Goal: Contribute content: Add original content to the website for others to see

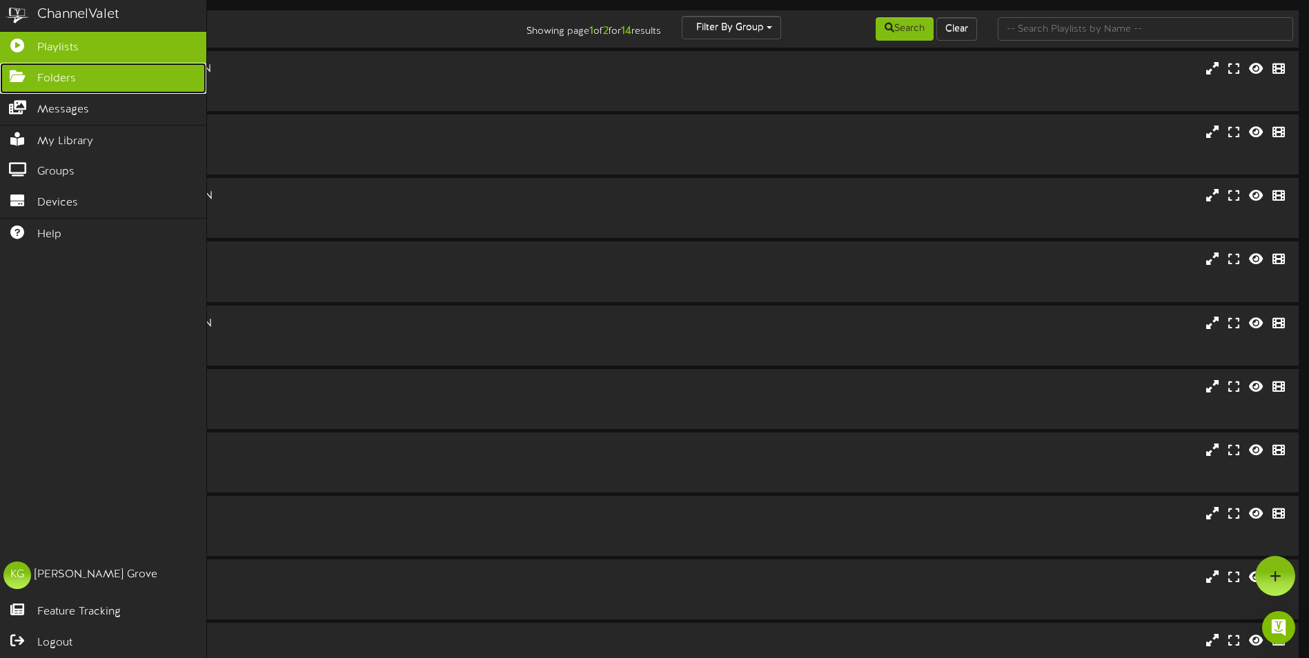
click at [18, 75] on icon at bounding box center [17, 75] width 34 height 10
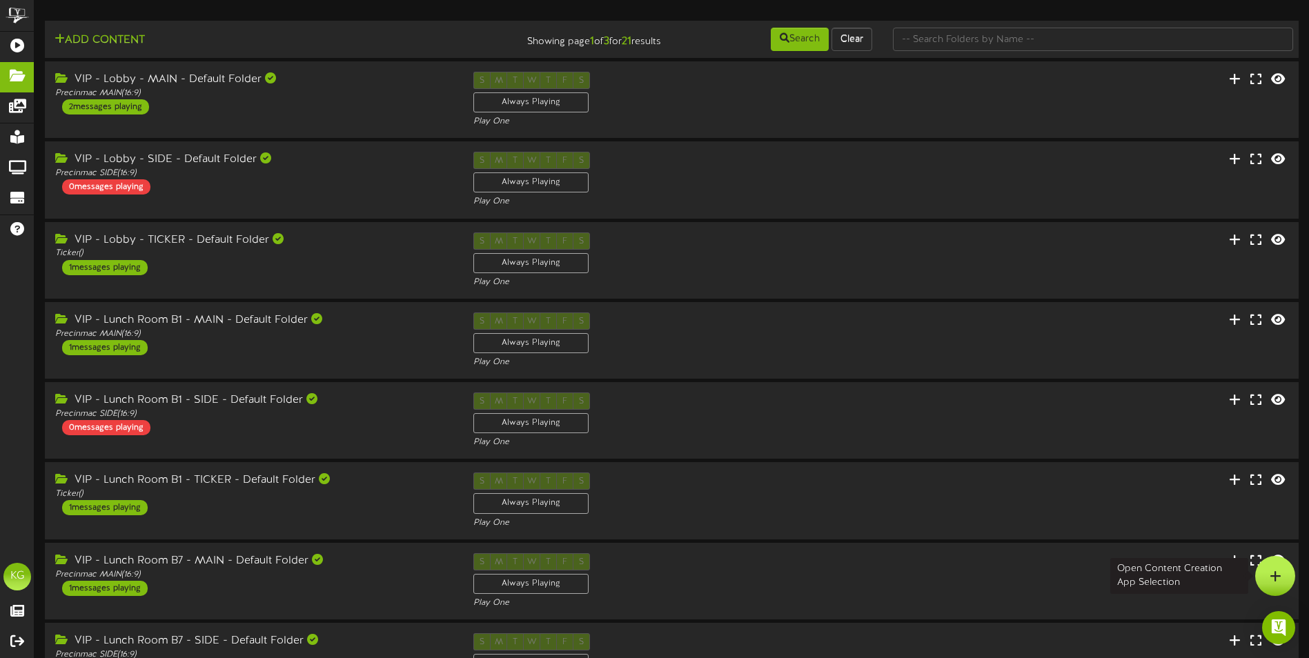
click at [1276, 574] on icon at bounding box center [1275, 576] width 12 height 12
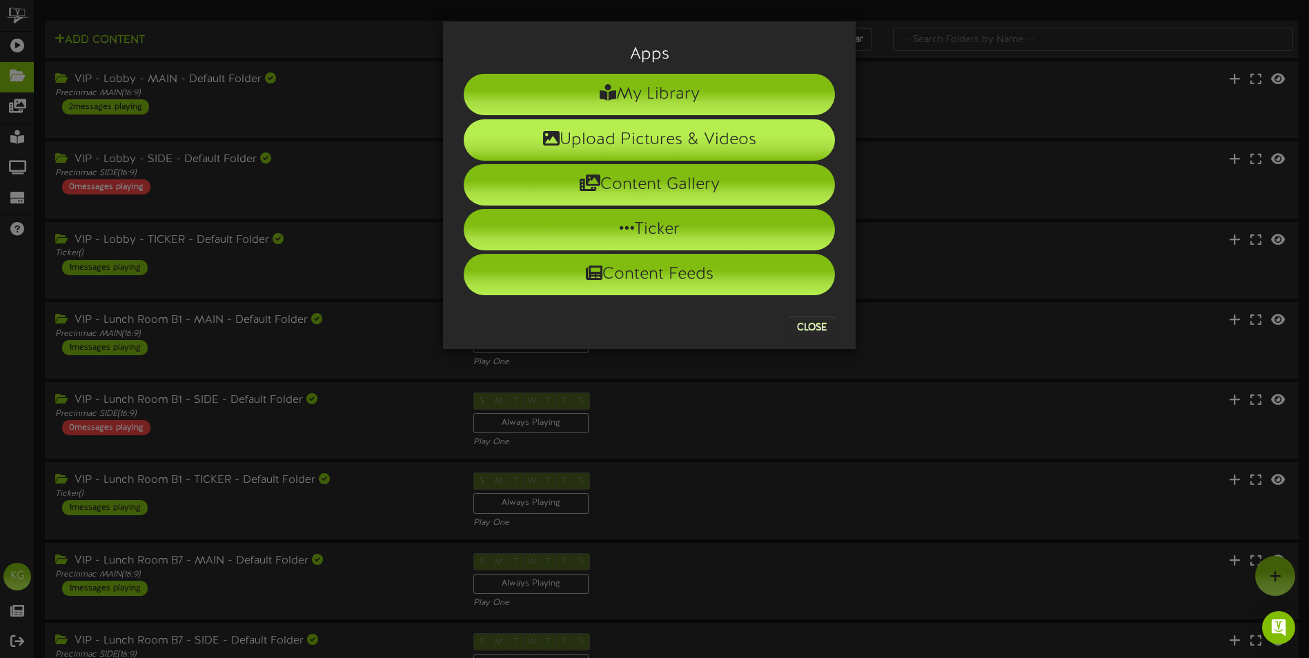
click at [670, 128] on li "Upload Pictures & Videos" at bounding box center [649, 139] width 371 height 41
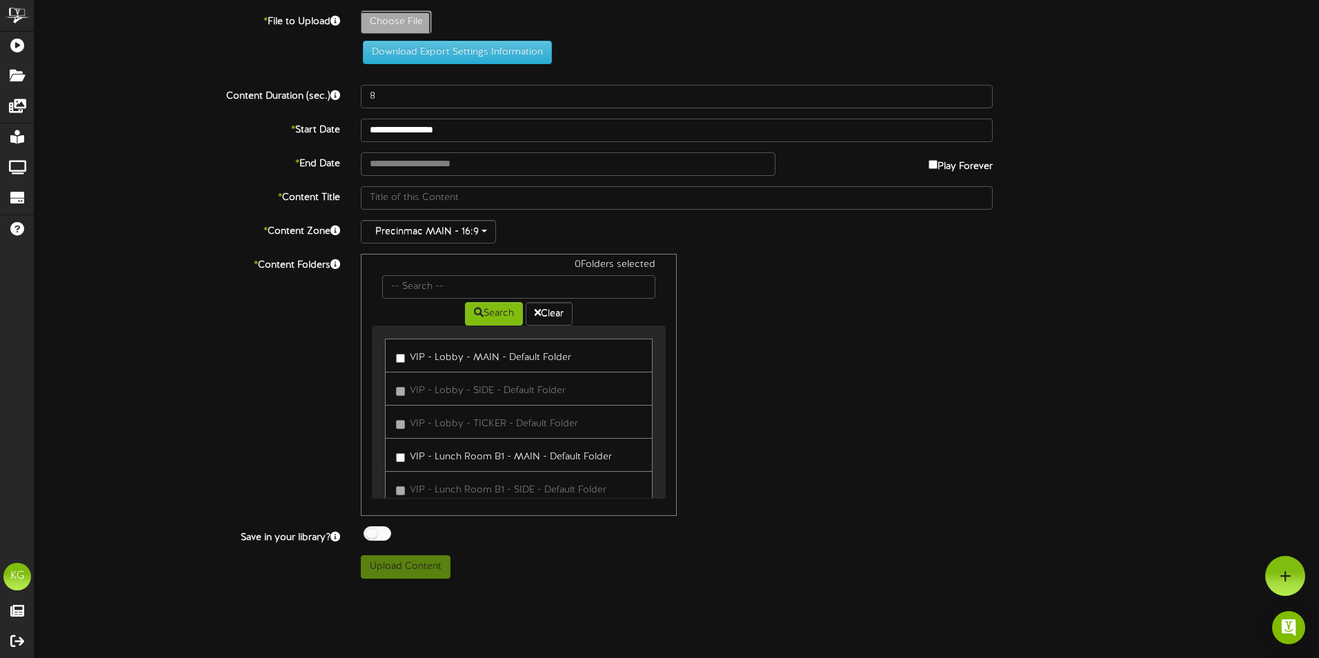
type input "**********"
type input "VIP_EmployDisplaySeptember2025"
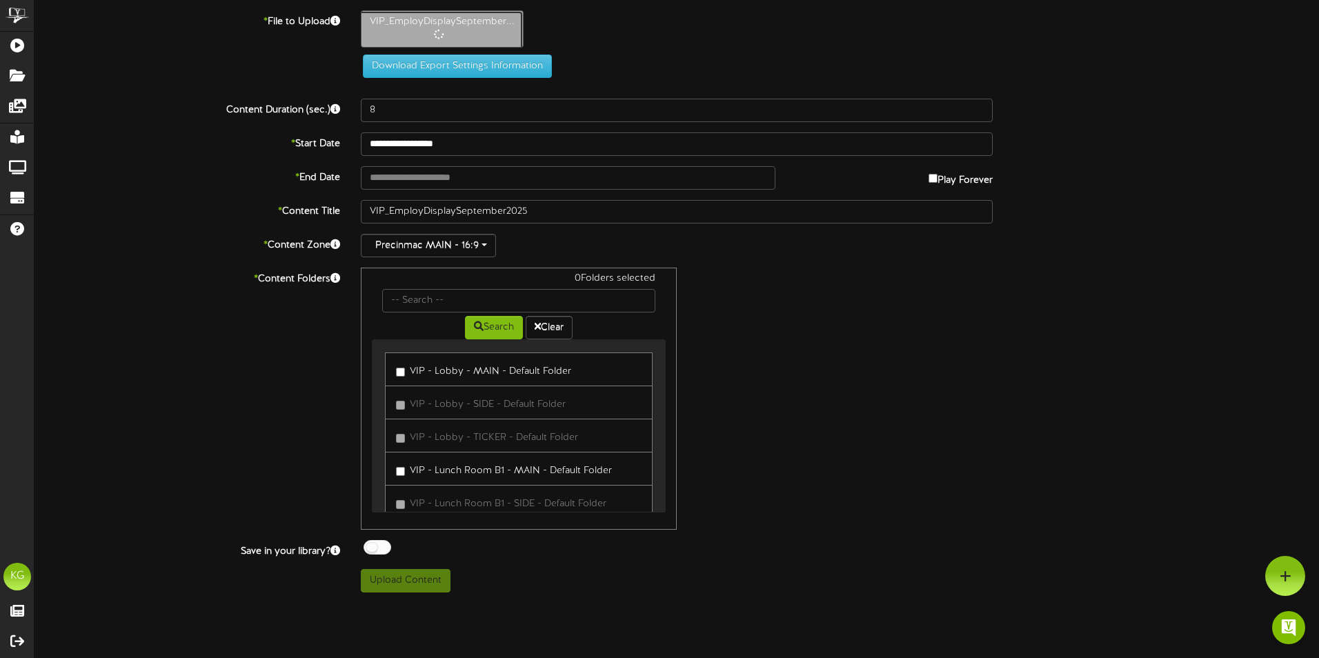
type input "105"
click at [453, 180] on input "text" at bounding box center [568, 177] width 415 height 23
type input "**********"
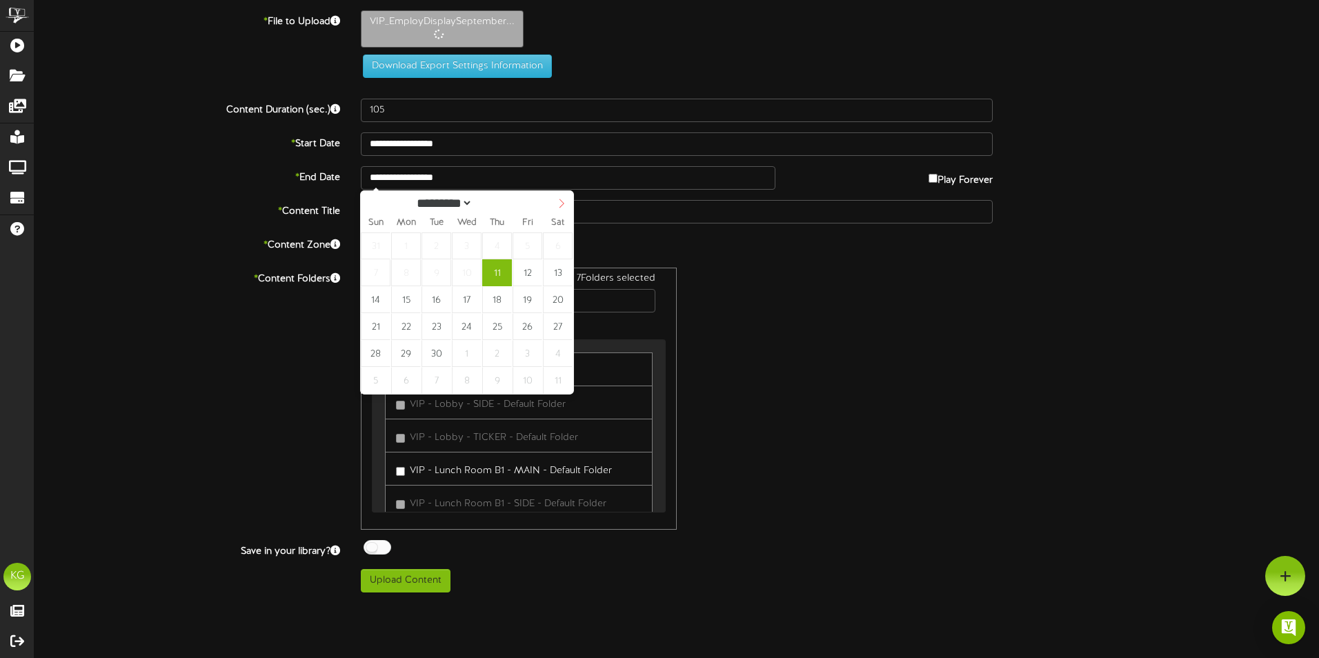
select select "*"
click at [559, 206] on icon at bounding box center [562, 204] width 10 height 10
type input "**********"
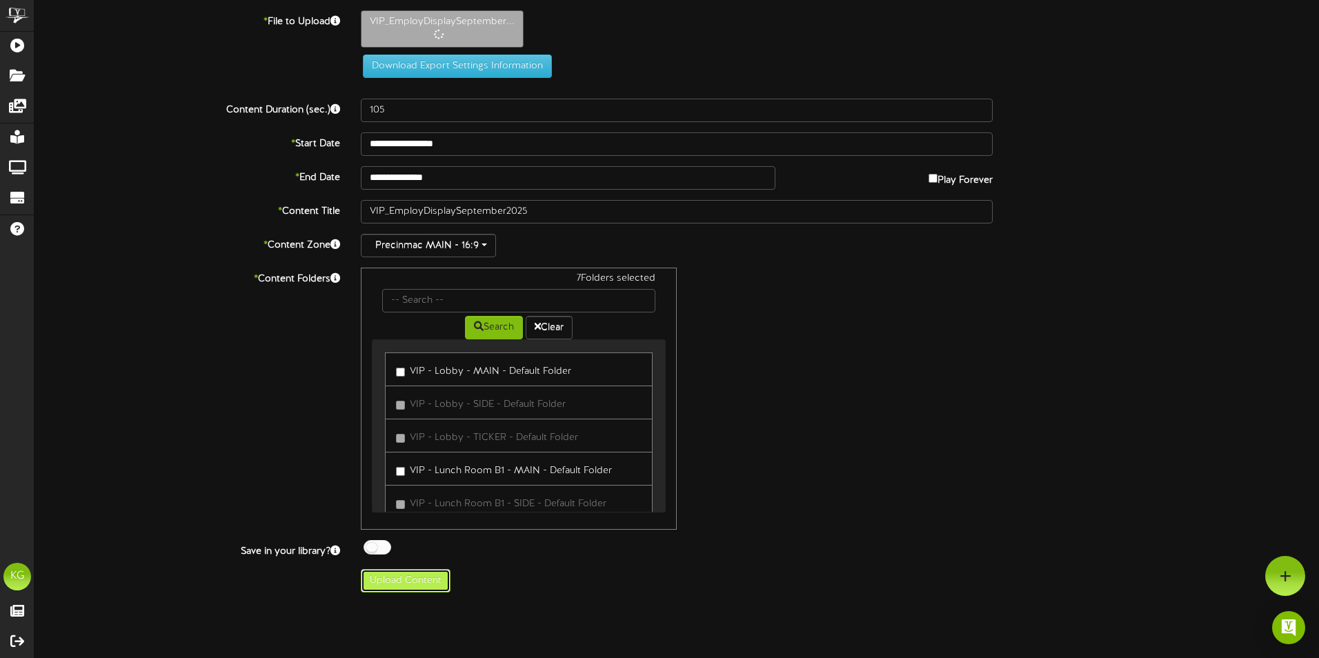
click at [407, 579] on button "Upload Content" at bounding box center [406, 580] width 90 height 23
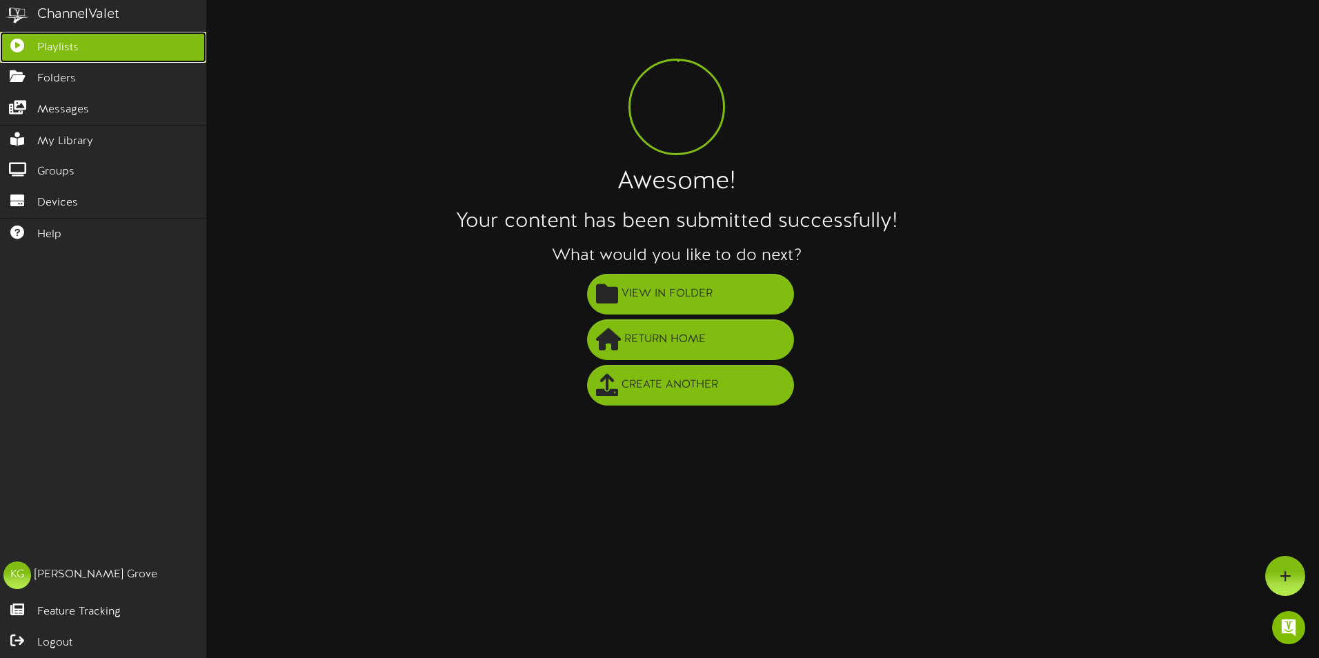
click at [14, 46] on icon at bounding box center [17, 44] width 34 height 10
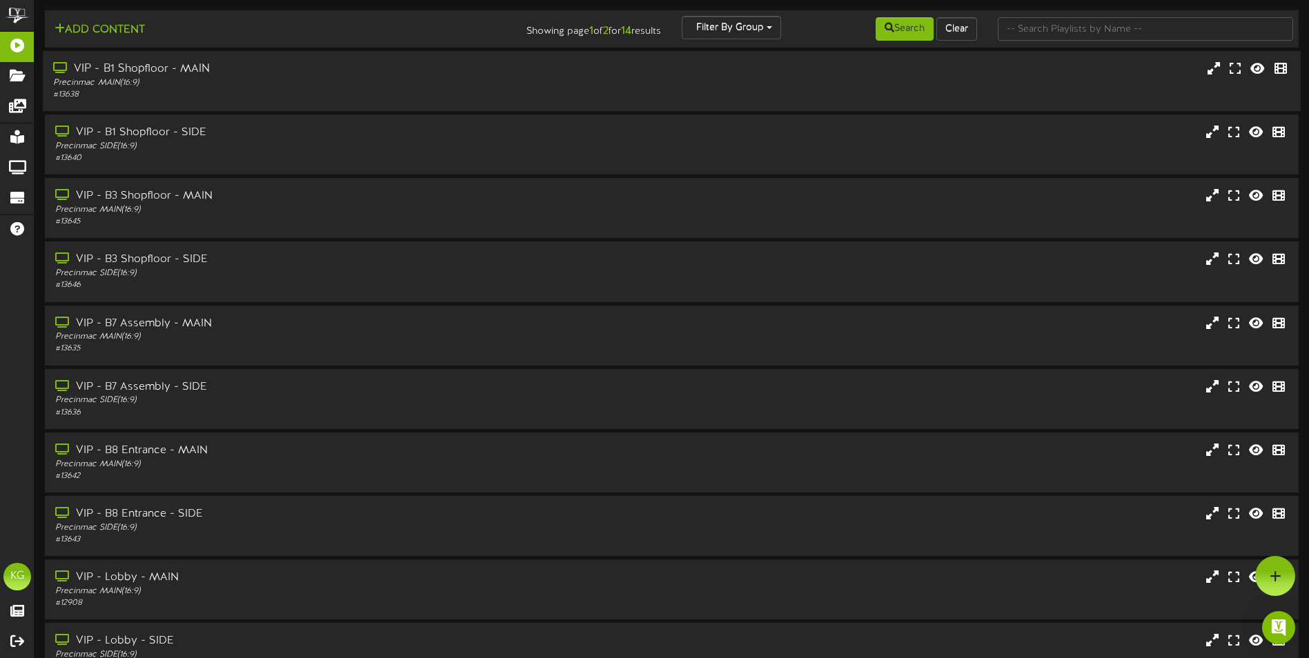
click at [241, 61] on div "VIP - B1 Shopfloor - MAIN" at bounding box center [304, 69] width 503 height 16
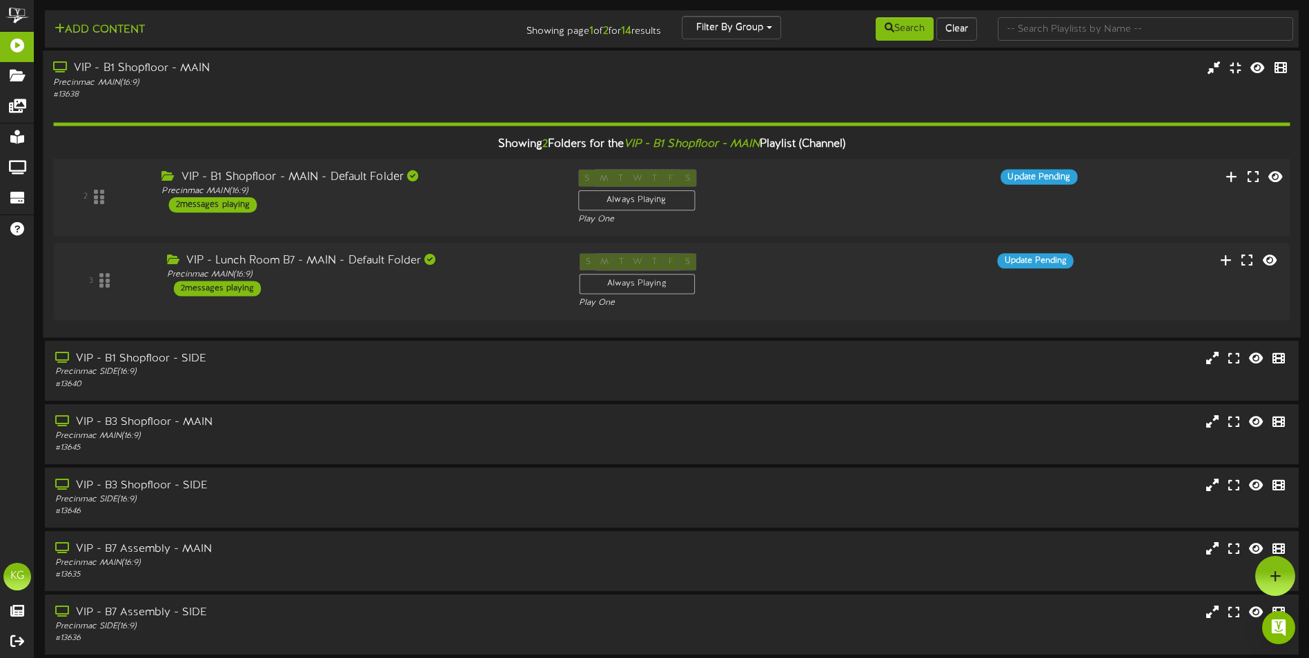
click at [313, 213] on div "2 VIP - B1 Shopfloor - MAIN - Default Folder Precinmac MAIN ( 16:9 )" at bounding box center [671, 197] width 1249 height 57
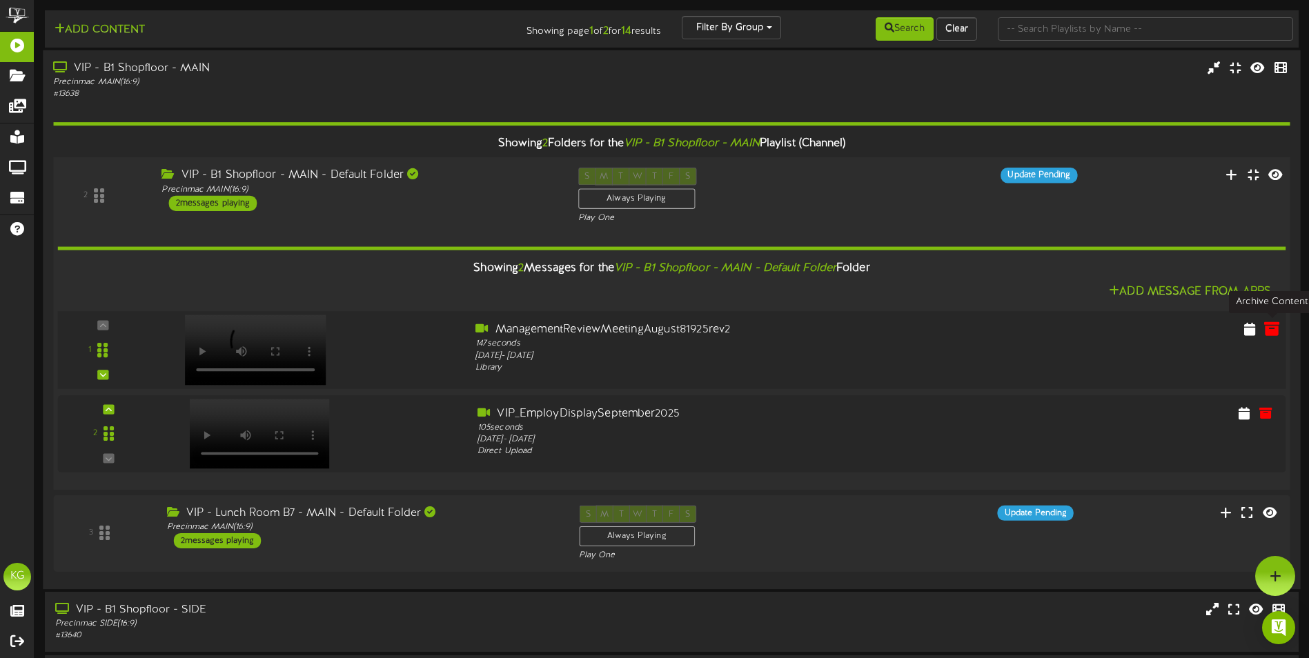
click at [1273, 330] on icon at bounding box center [1271, 328] width 15 height 15
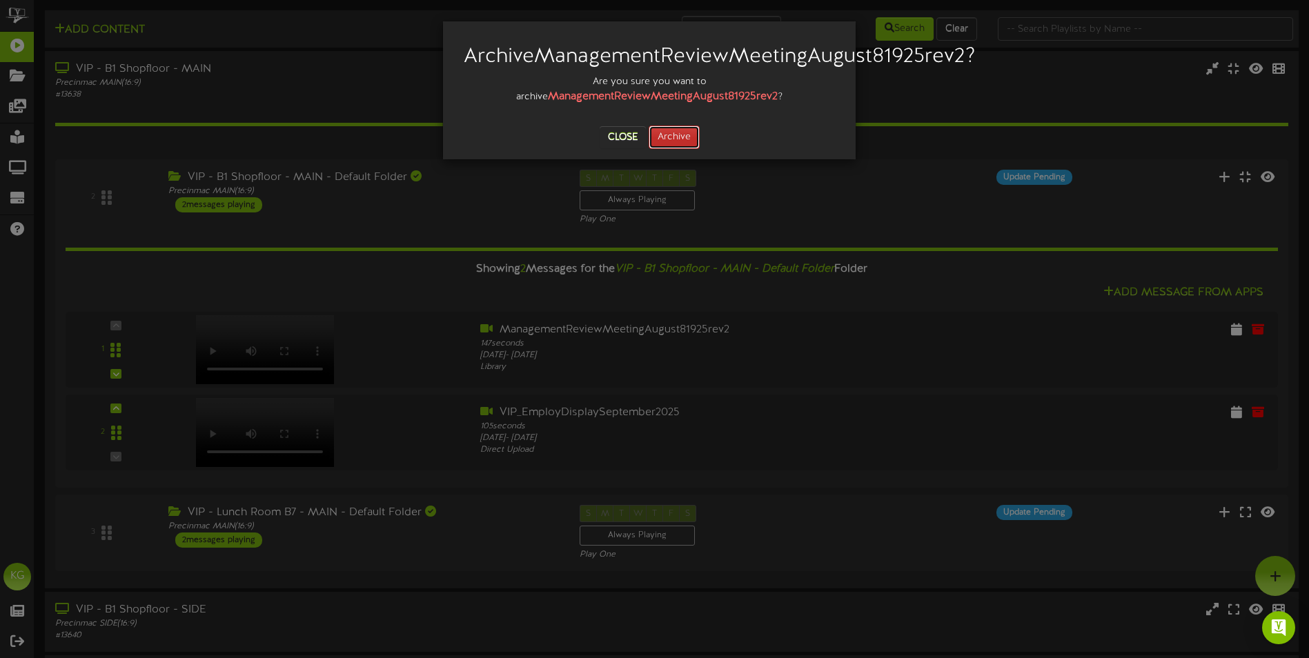
click at [666, 149] on button "Archive" at bounding box center [673, 137] width 51 height 23
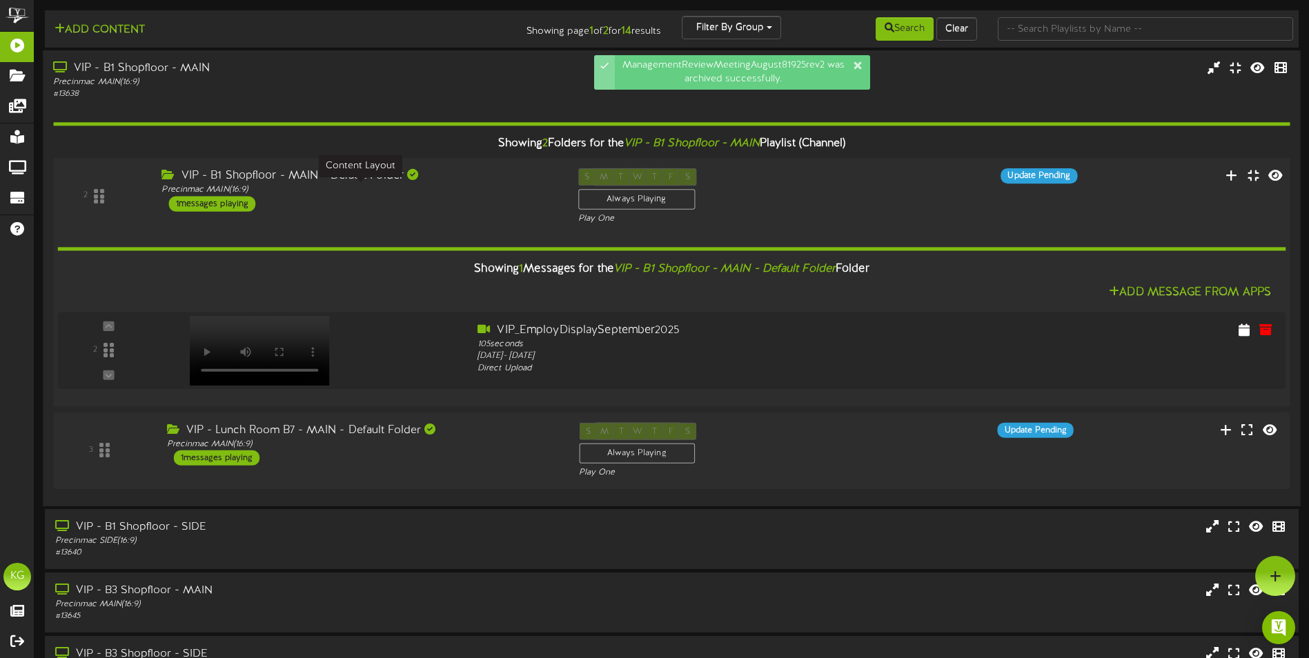
click at [330, 194] on div "Precinmac MAIN ( 16:9 )" at bounding box center [358, 190] width 395 height 12
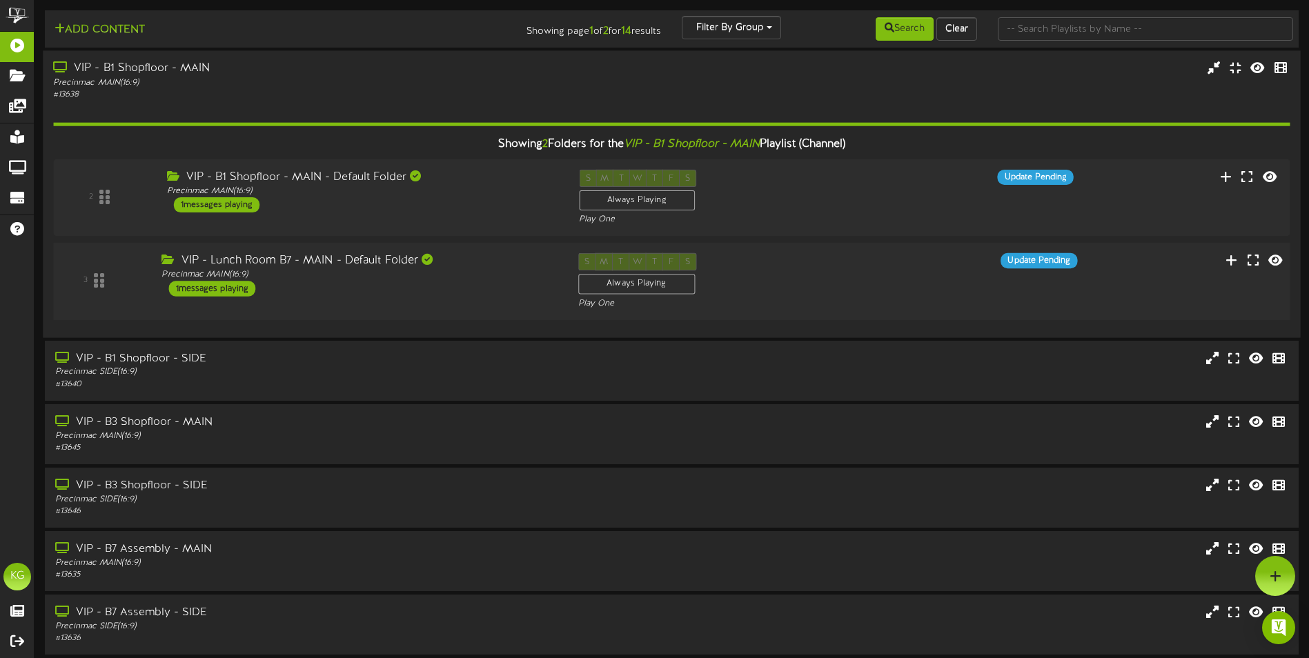
click at [326, 288] on div "VIP - Lunch Room B7 - MAIN - Default Folder Precinmac MAIN ( 16:9 ) 1 messages …" at bounding box center [359, 274] width 416 height 43
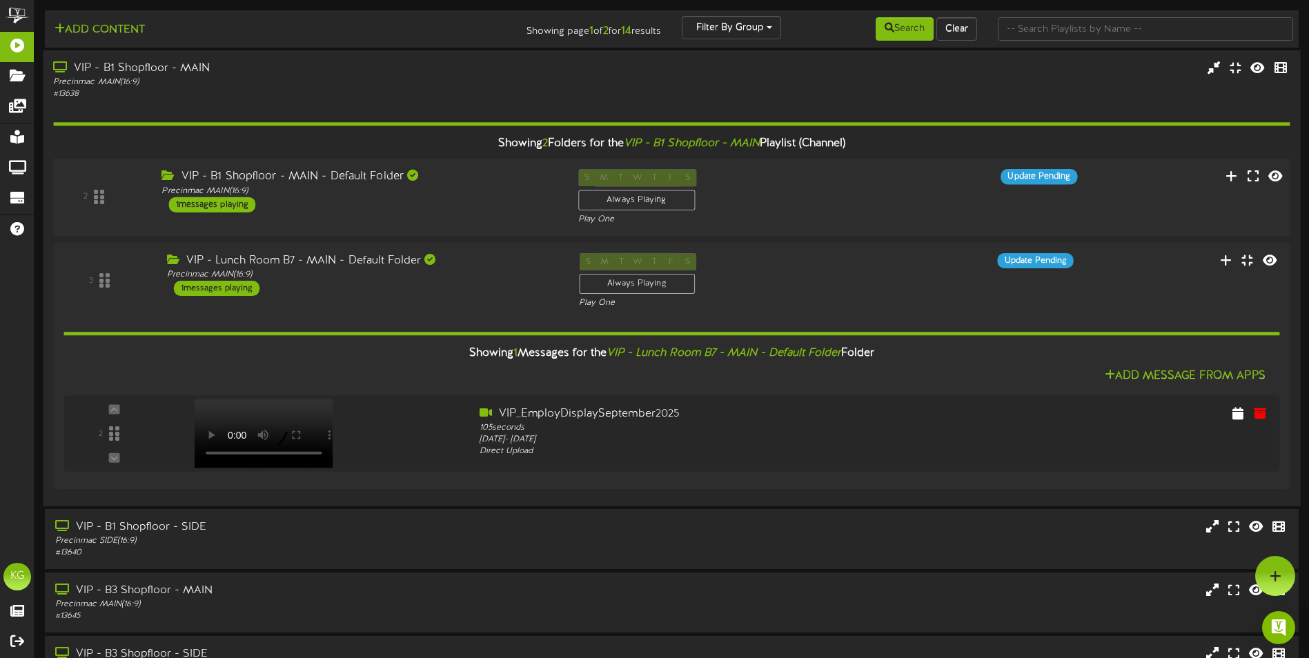
click at [461, 183] on div "VIP - B1 Shopfloor - MAIN - Default Folder" at bounding box center [358, 177] width 395 height 16
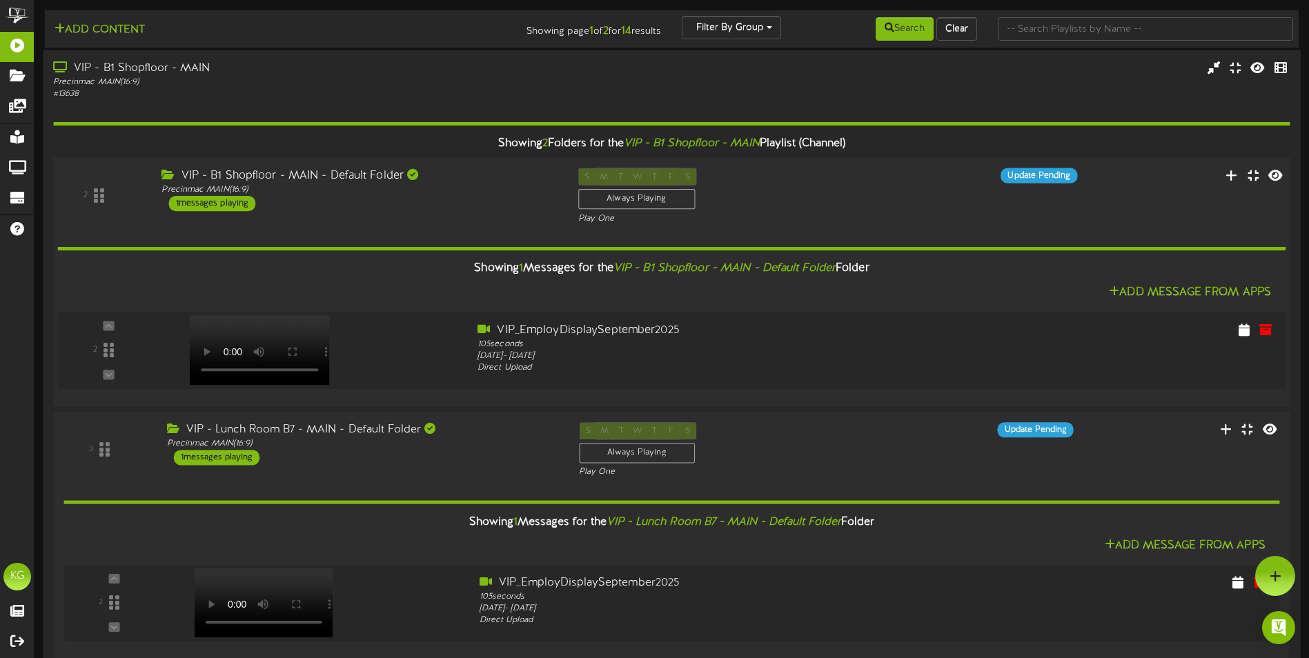
click at [461, 183] on div "VIP - B1 Shopfloor - MAIN - Default Folder" at bounding box center [358, 176] width 395 height 16
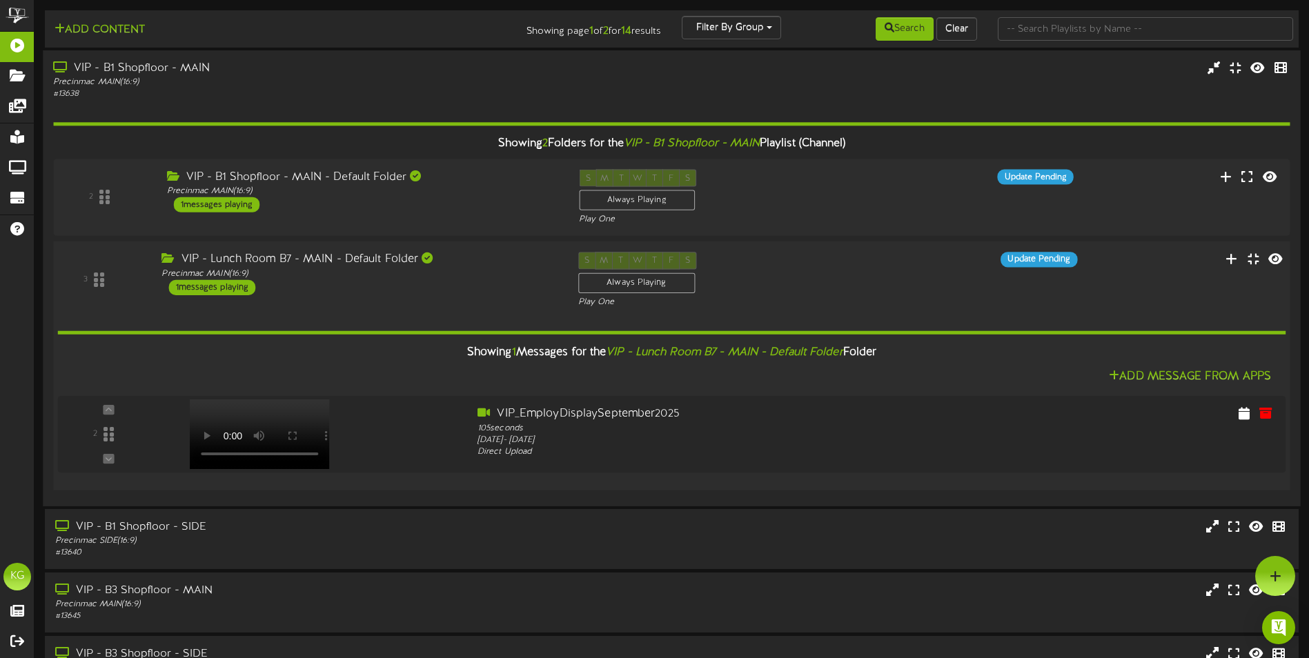
click at [460, 302] on div "3 VIP - Lunch Room B7 - MAIN - Default Folder Precinmac MAIN ( 16:9" at bounding box center [671, 280] width 1249 height 57
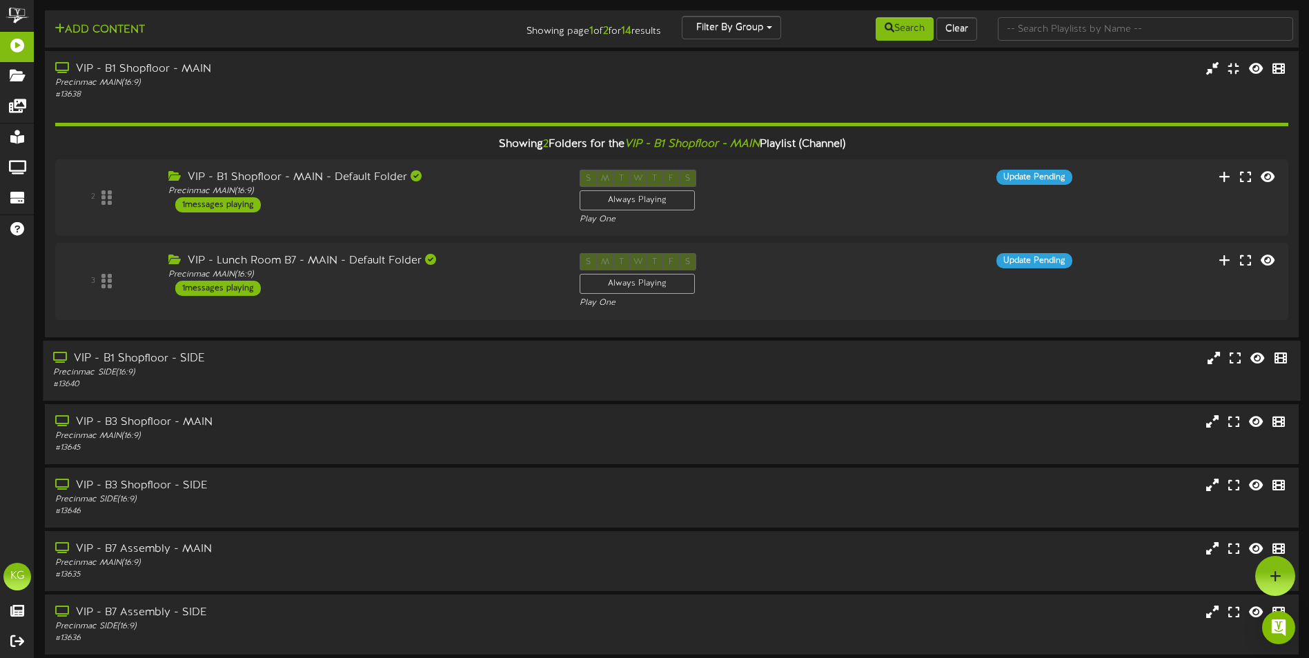
click at [427, 359] on div "VIP - B1 Shopfloor - SIDE" at bounding box center [304, 358] width 503 height 16
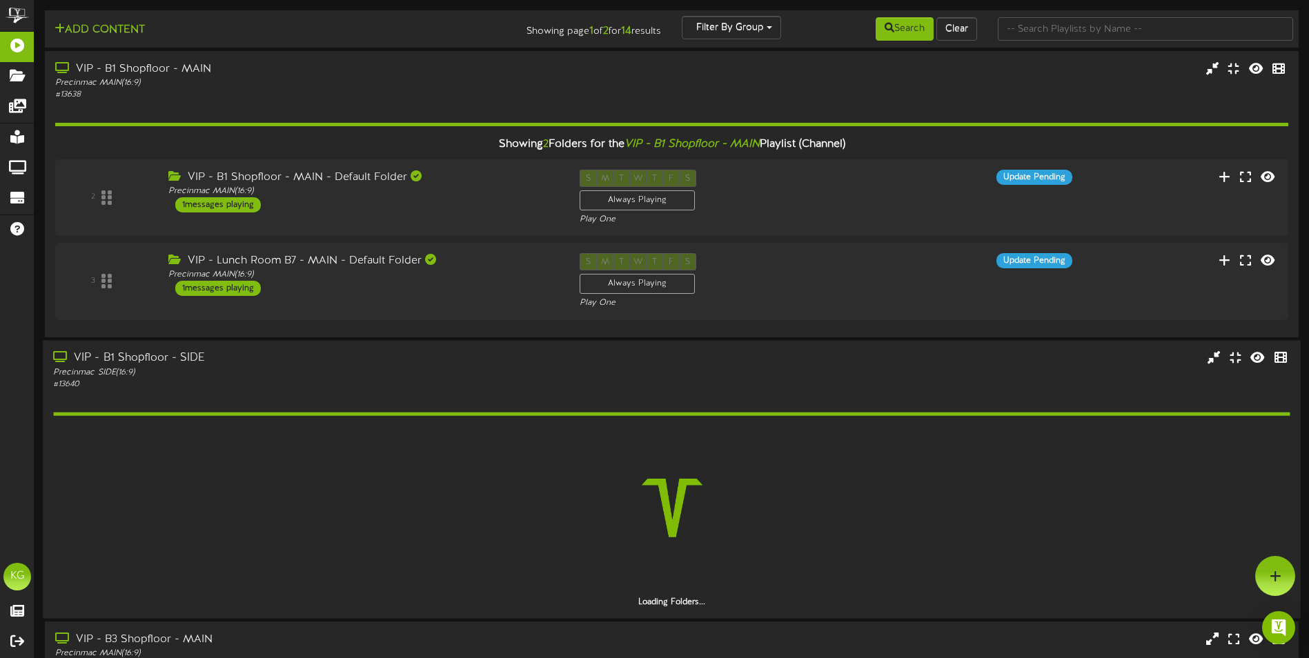
click at [427, 359] on div "VIP - B1 Shopfloor - SIDE" at bounding box center [304, 358] width 503 height 16
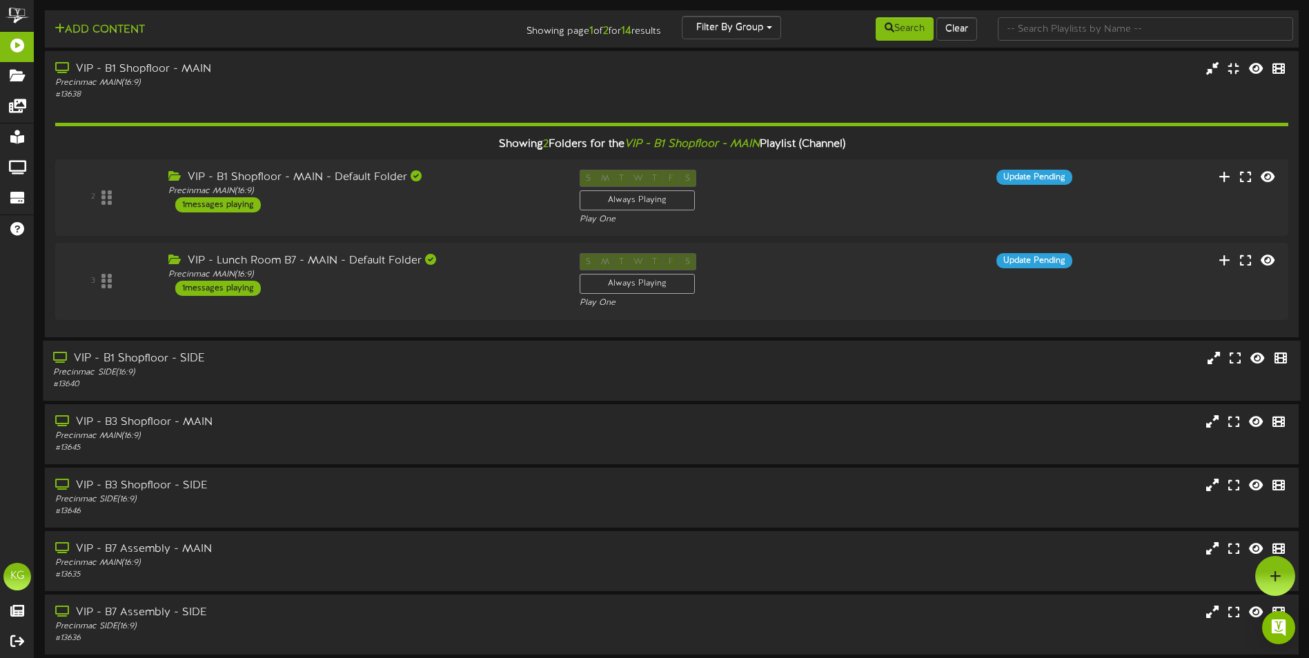
click at [208, 383] on div "# 13640" at bounding box center [304, 385] width 503 height 12
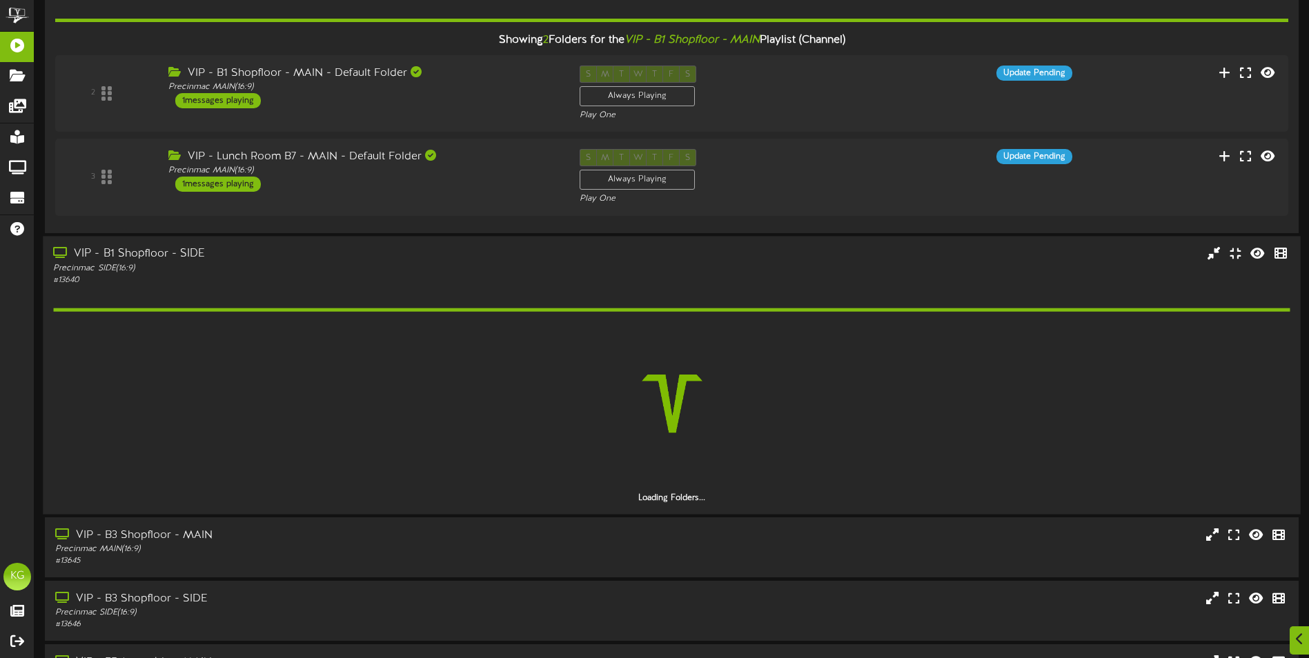
scroll to position [138, 0]
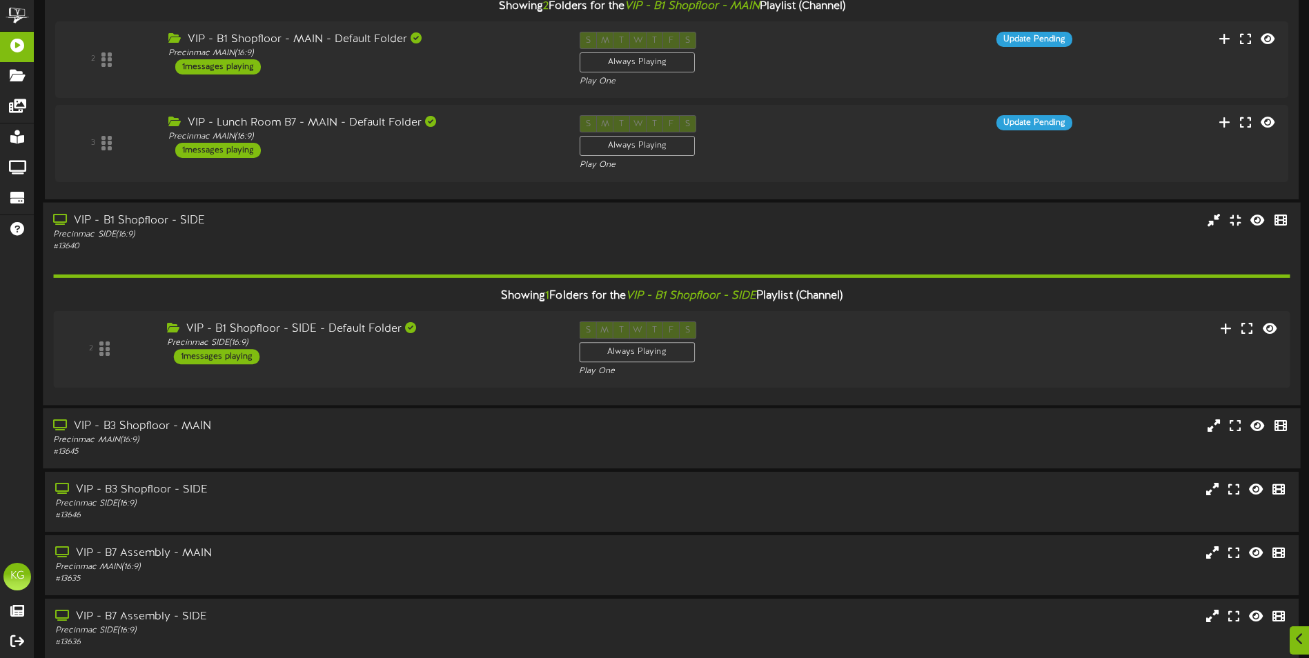
click at [424, 426] on div "VIP - B3 Shopfloor - MAIN" at bounding box center [304, 427] width 503 height 16
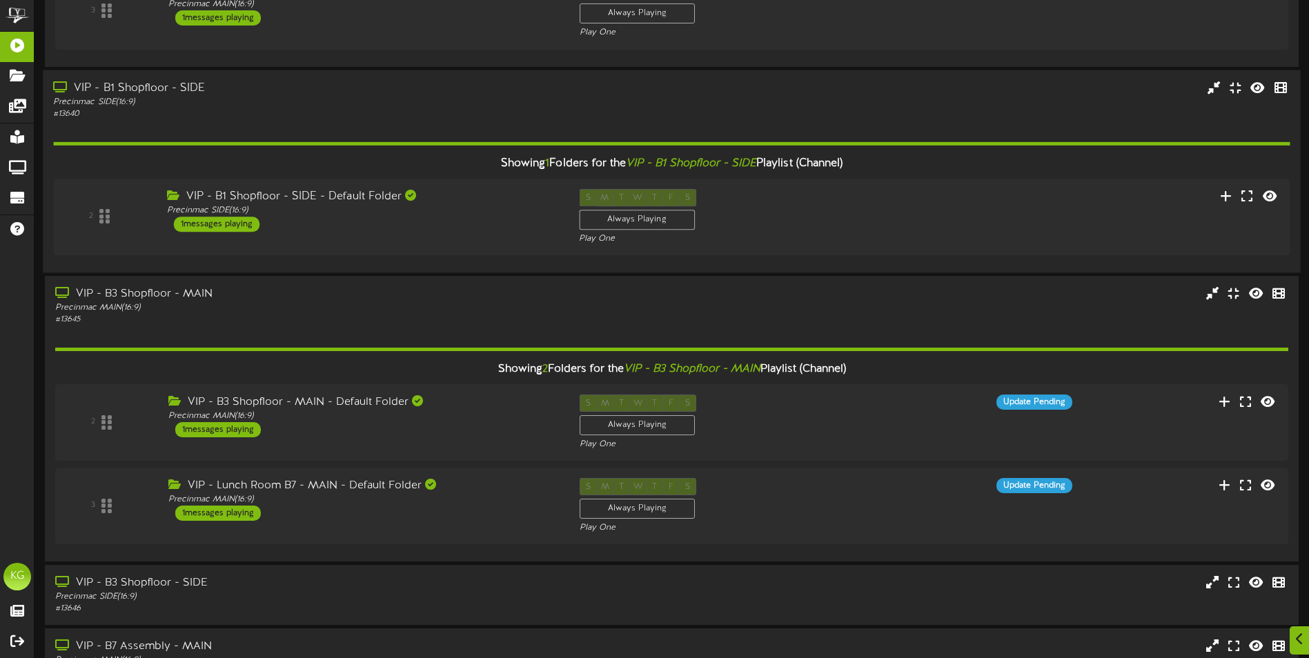
scroll to position [276, 0]
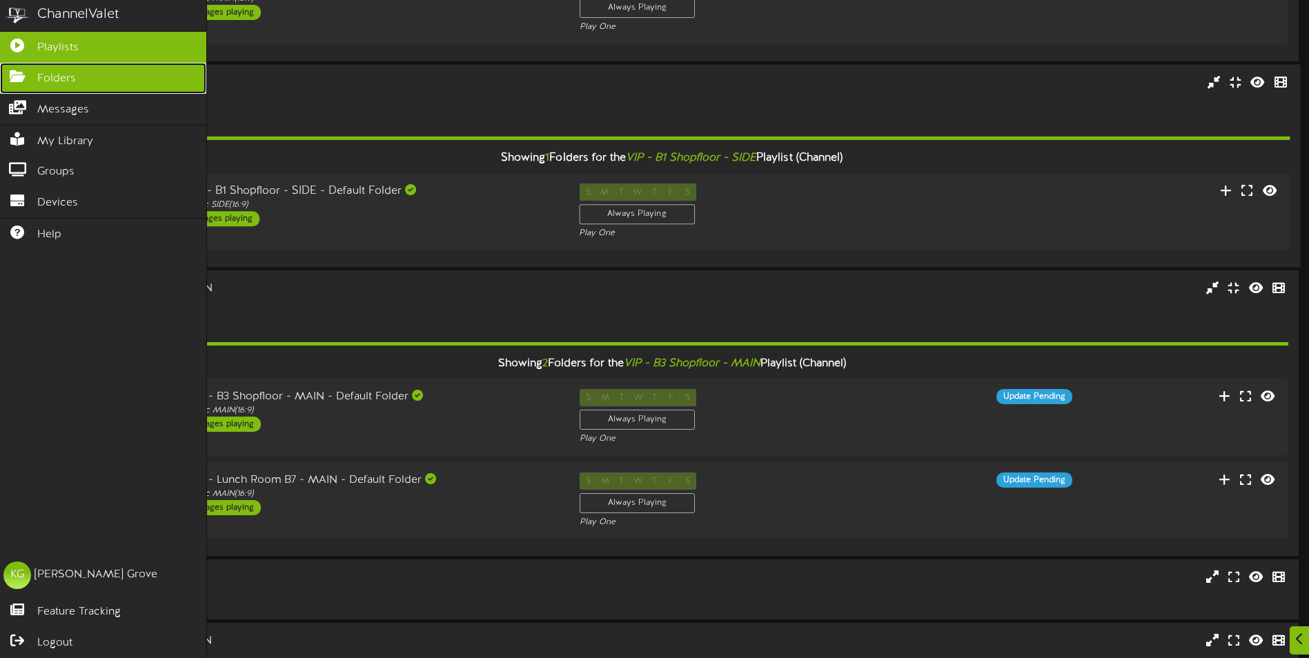
click at [19, 80] on icon at bounding box center [17, 75] width 34 height 10
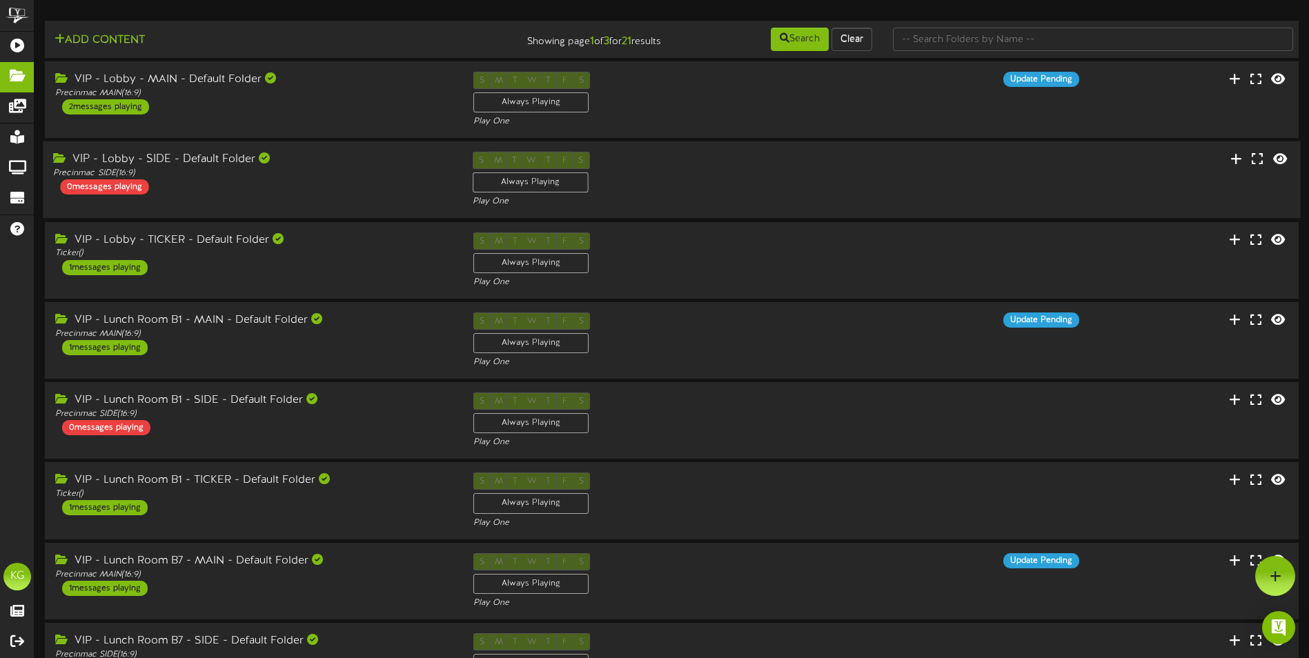
click at [319, 180] on div "VIP - Lobby - SIDE - Default Folder Precinmac SIDE ( 16:9 ) 0 messages playing" at bounding box center [252, 173] width 419 height 43
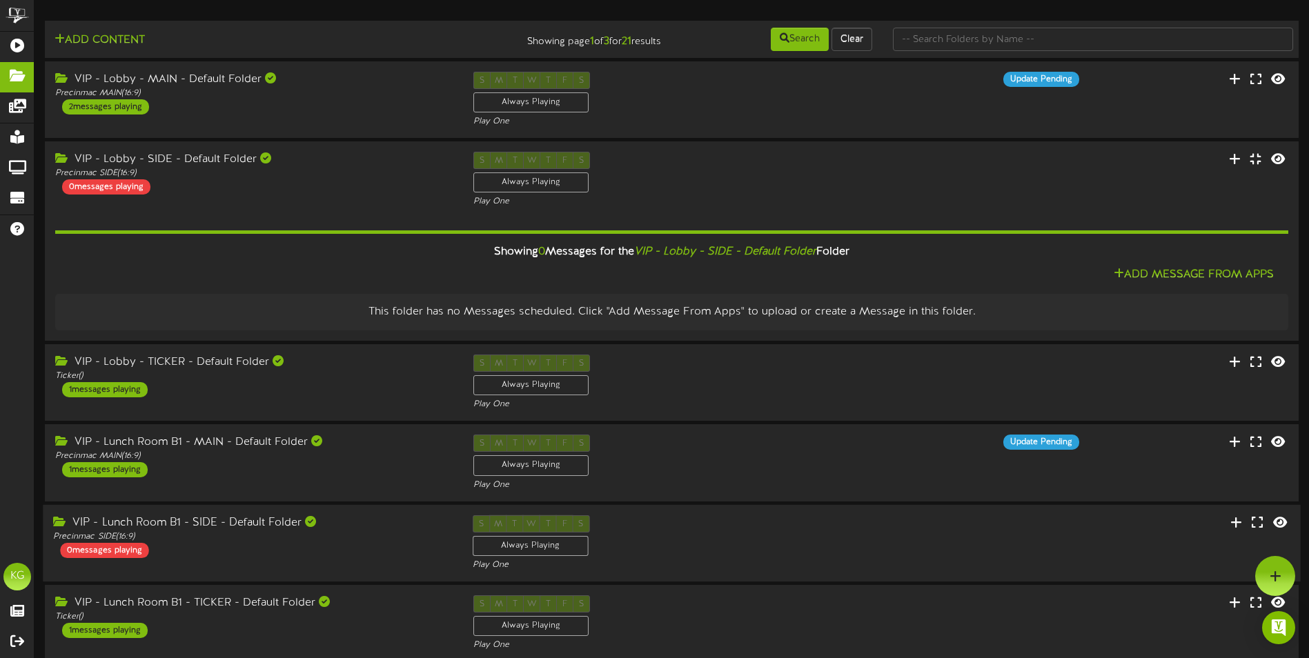
click at [316, 553] on div "VIP - Lunch Room B1 - SIDE - Default Folder Precinmac SIDE ( 16:9 ) 0 messages …" at bounding box center [252, 536] width 419 height 43
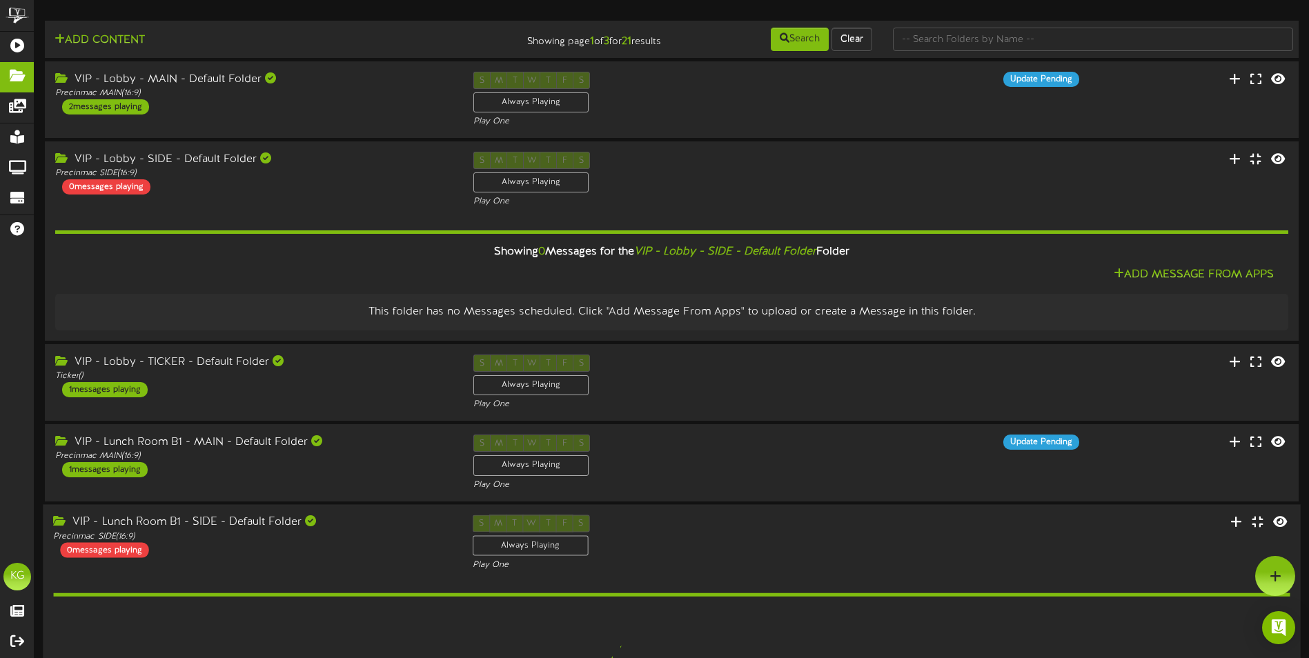
click at [316, 553] on div "VIP - Lunch Room B1 - SIDE - Default Folder Precinmac SIDE ( 16:9 ) 0 messages …" at bounding box center [252, 536] width 419 height 43
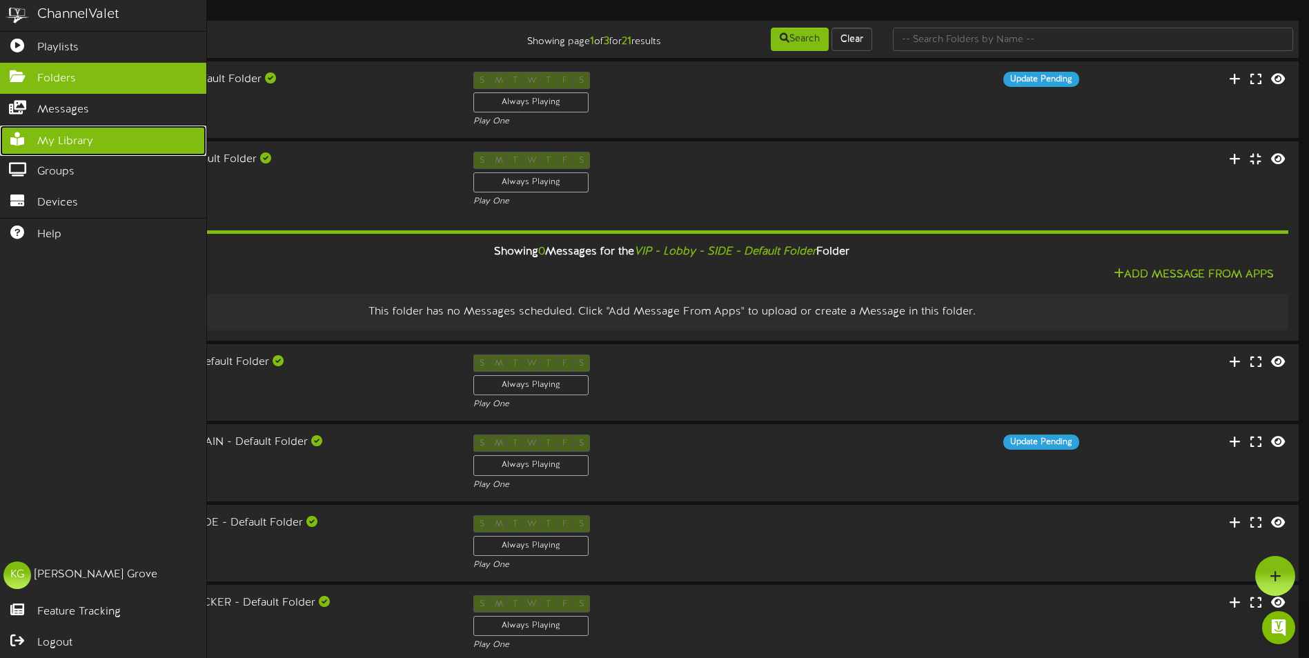
click at [30, 136] on icon at bounding box center [17, 137] width 34 height 10
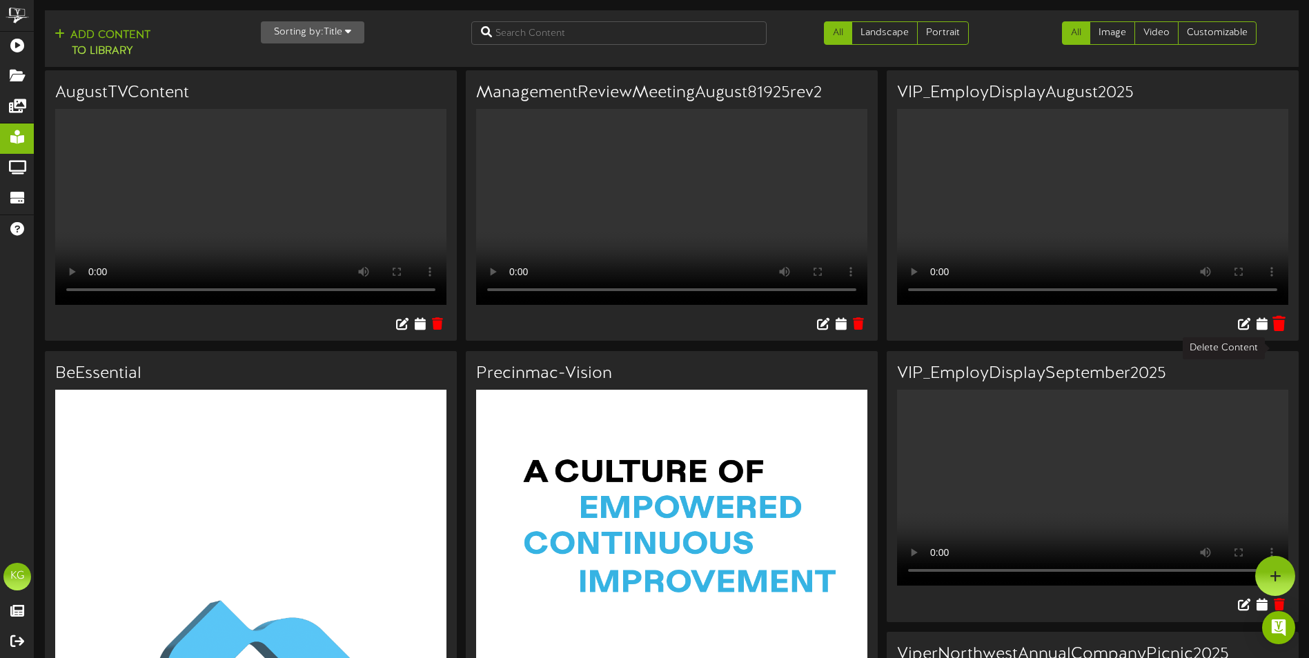
click at [1280, 330] on icon at bounding box center [1278, 322] width 13 height 15
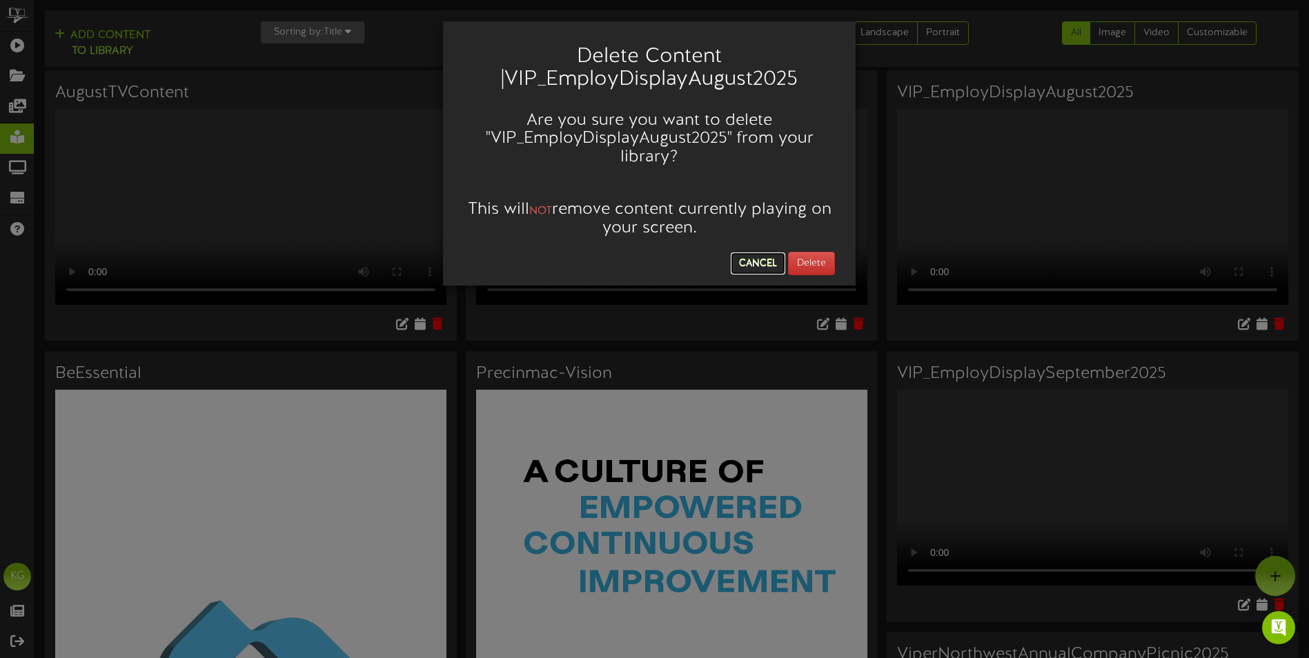
click at [765, 257] on button "Cancel" at bounding box center [758, 263] width 54 height 22
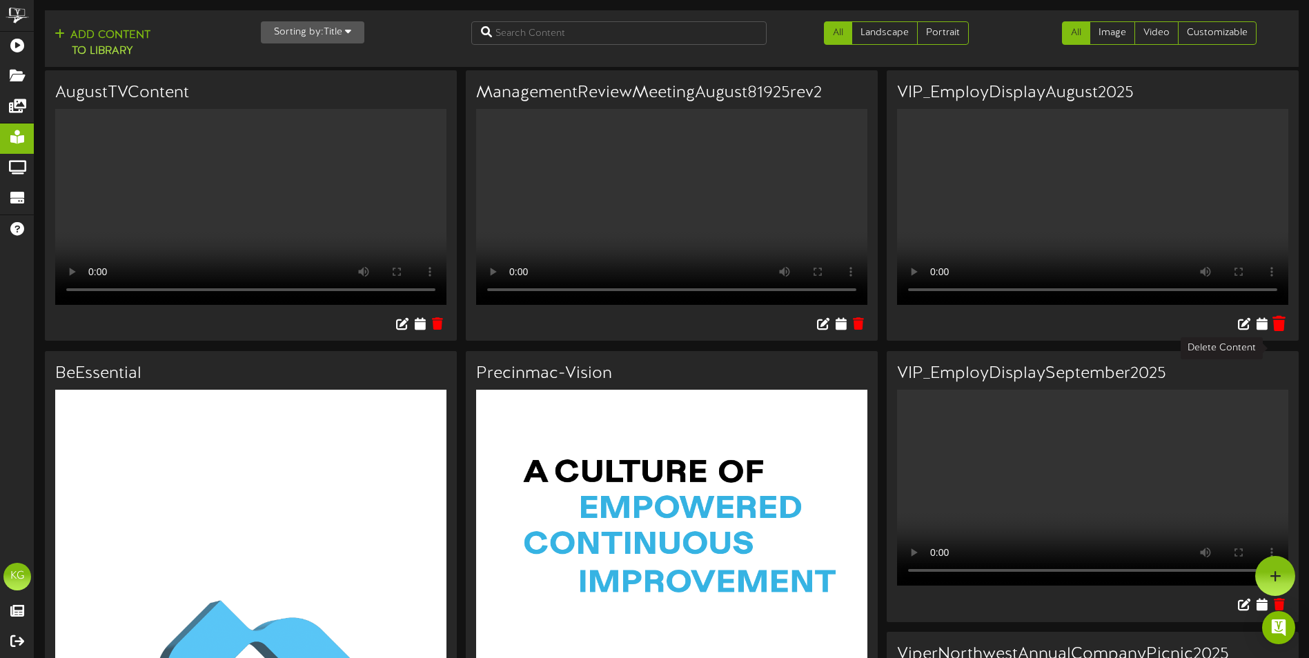
click at [1282, 330] on icon at bounding box center [1278, 322] width 13 height 15
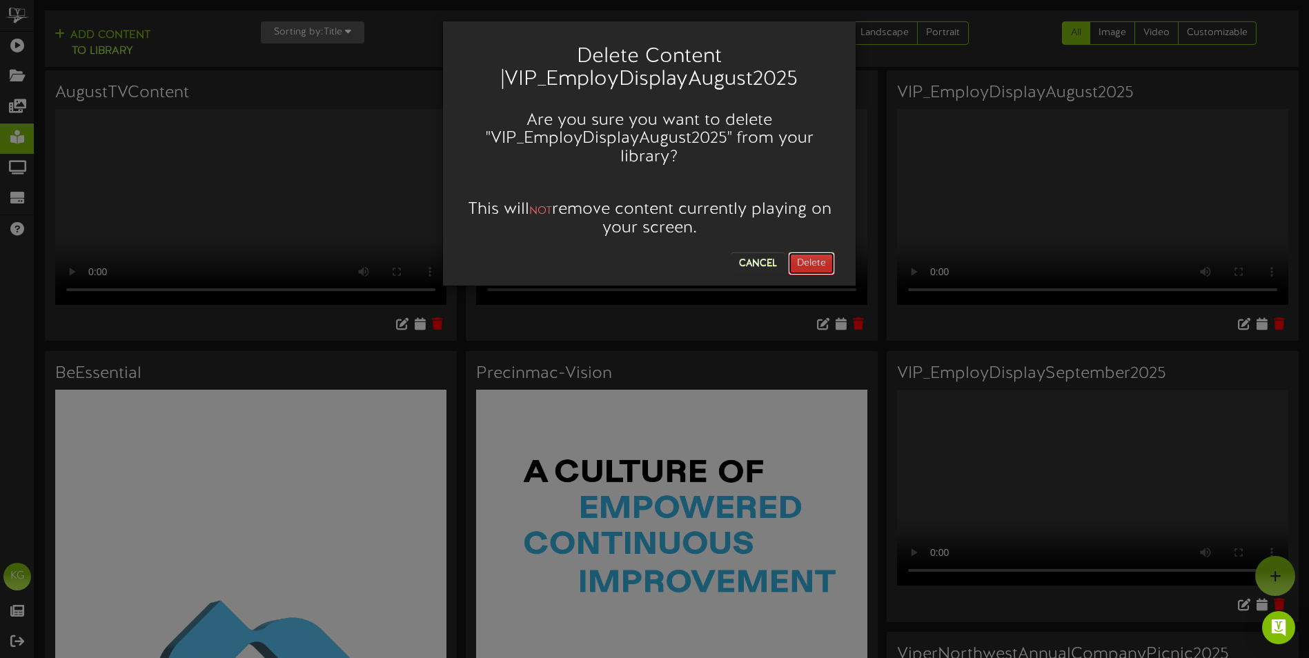
click at [809, 261] on button "Delete" at bounding box center [811, 263] width 47 height 23
click at [14, 75] on div "Delete Content | VIP_EmployDisplayAugust2025 Are you sure you want to delete " …" at bounding box center [654, 329] width 1309 height 658
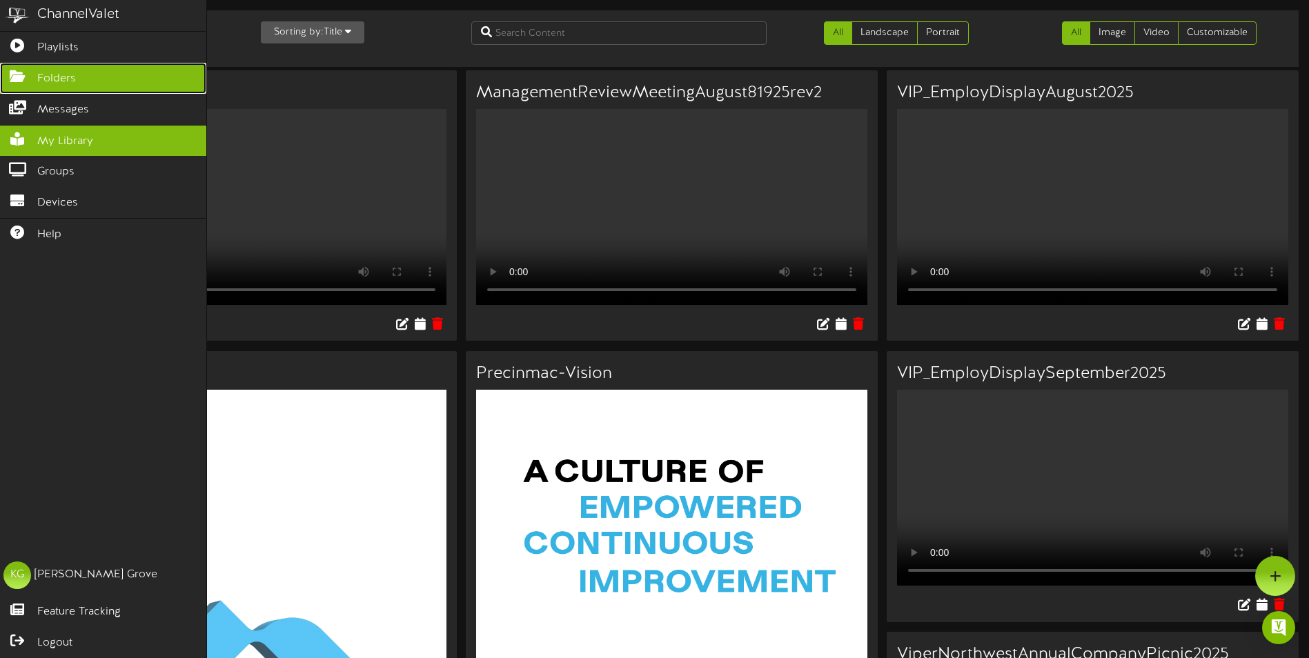
click at [60, 73] on span "Folders" at bounding box center [56, 79] width 39 height 16
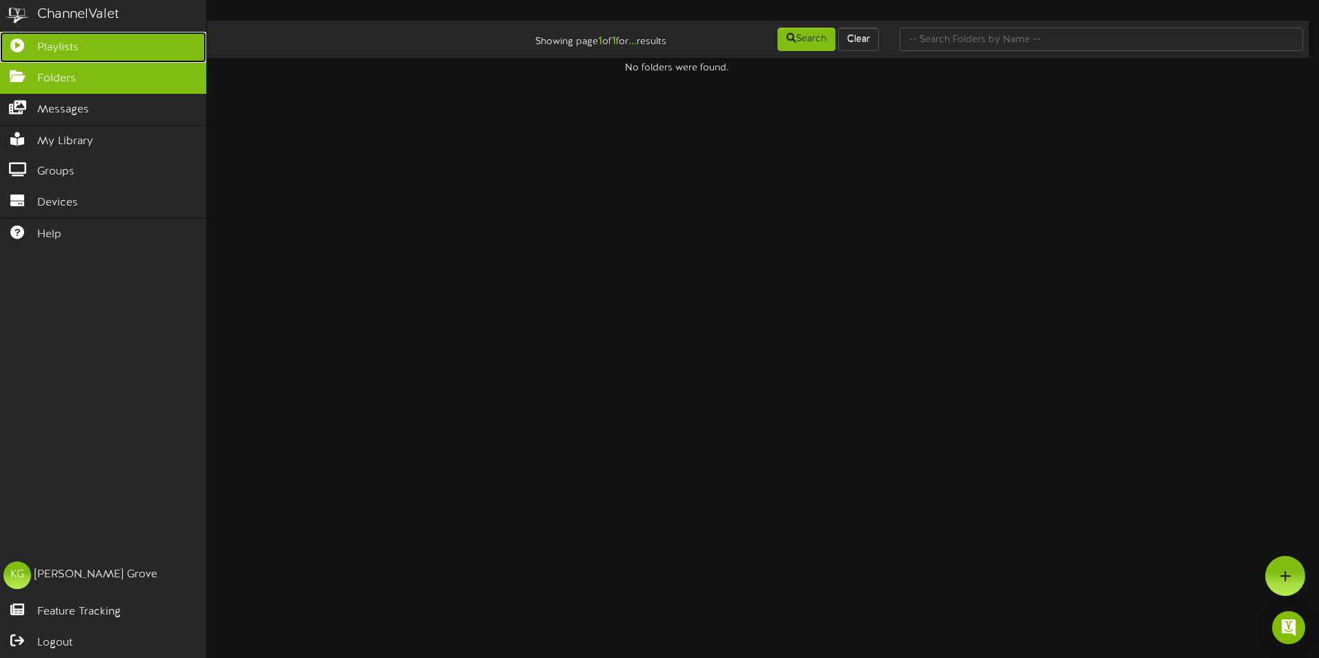
click at [58, 40] on span "Playlists" at bounding box center [57, 48] width 41 height 16
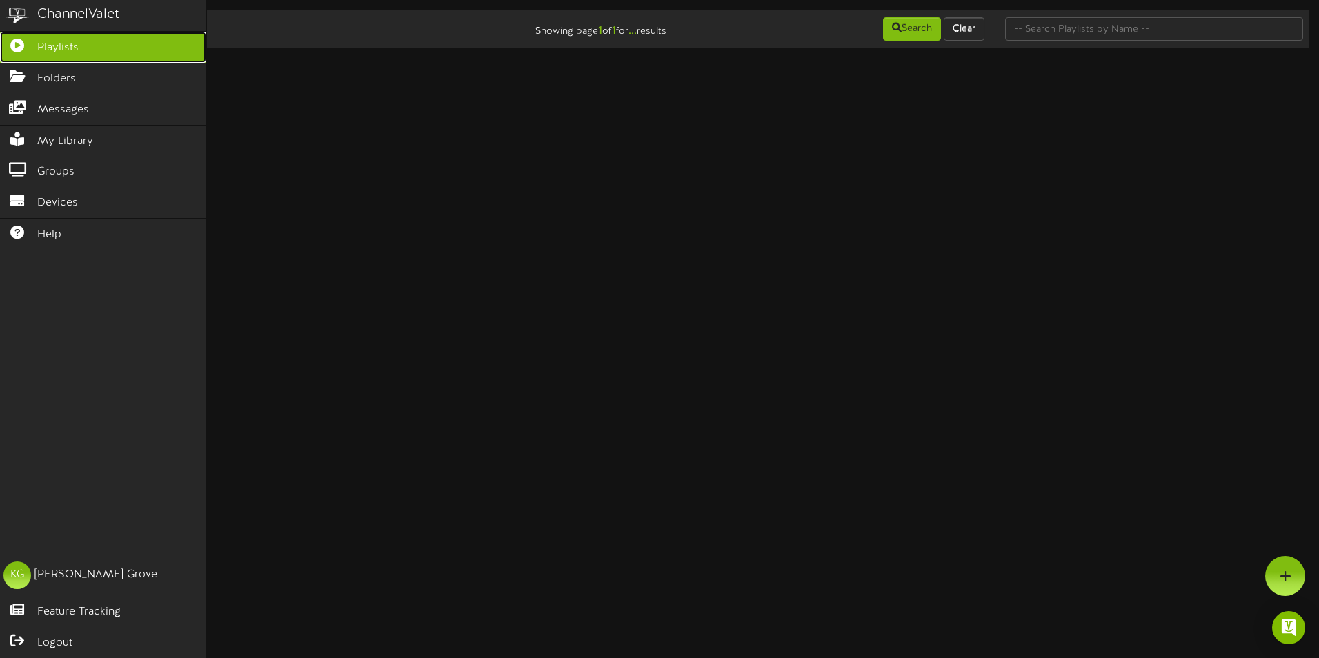
click at [140, 49] on link "Playlists" at bounding box center [103, 47] width 206 height 31
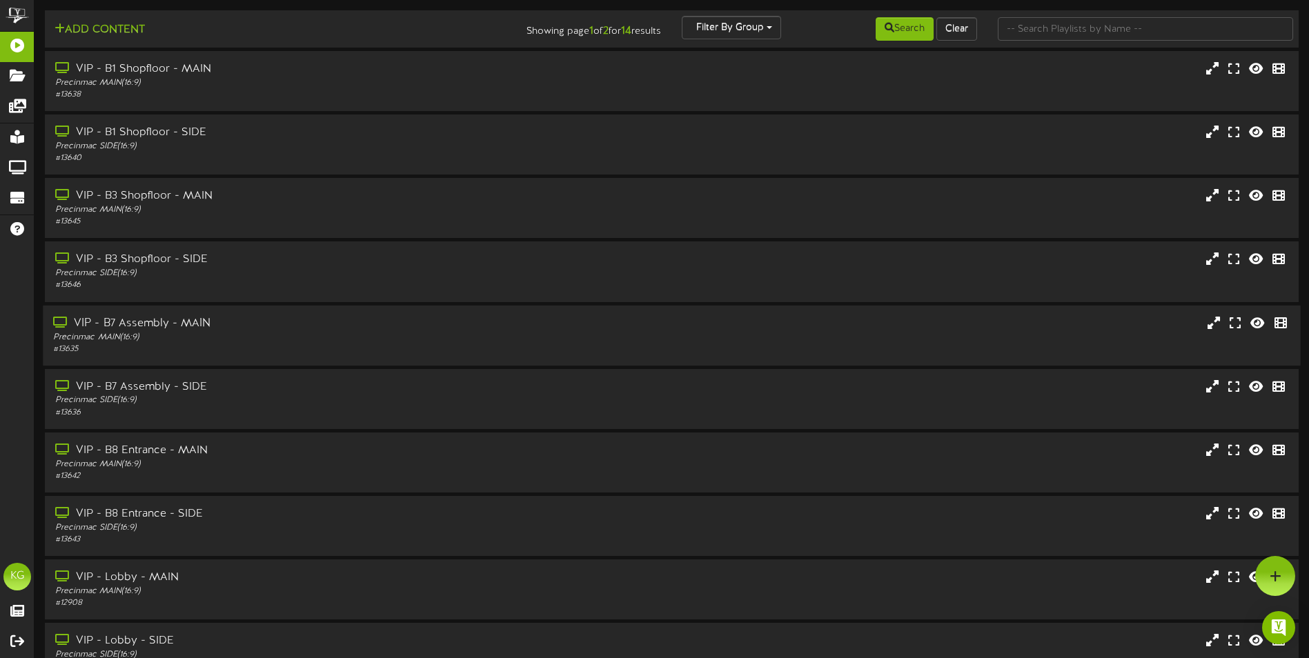
click at [264, 329] on div "VIP - B7 Assembly - MAIN" at bounding box center [304, 323] width 503 height 16
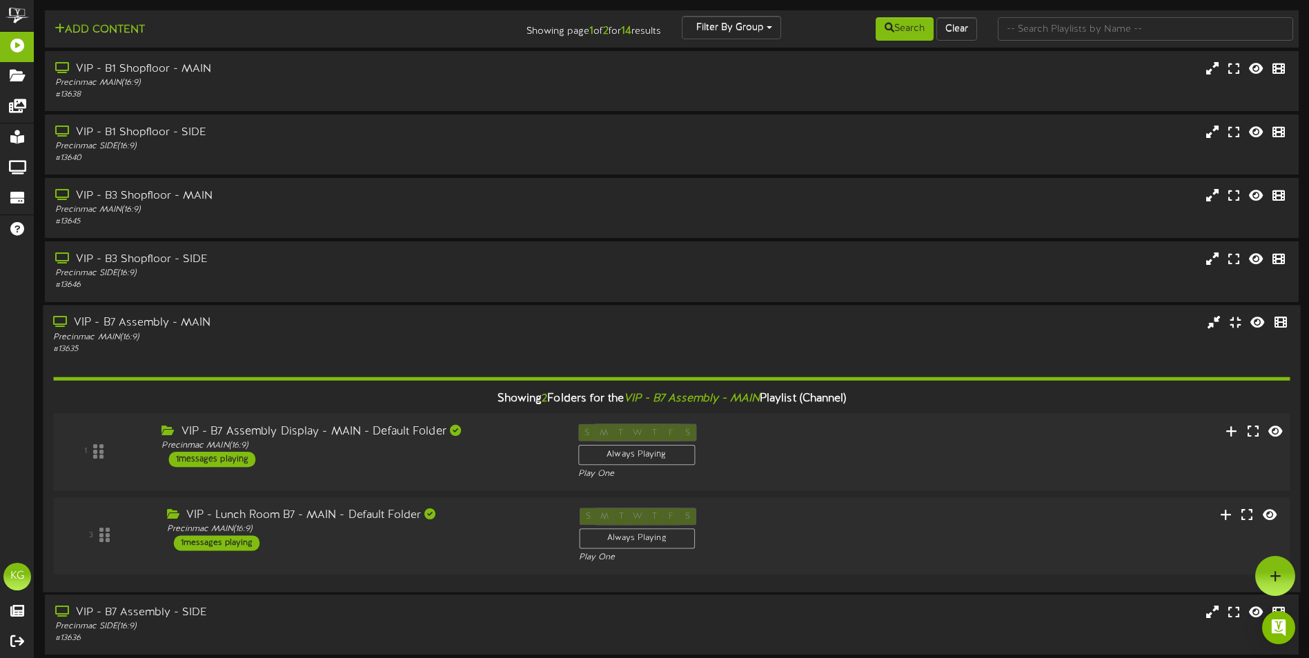
click at [370, 465] on div "VIP - B7 Assembly Display - MAIN - Default Folder Precinmac MAIN ( 16:9 ) 1 mes…" at bounding box center [359, 445] width 416 height 43
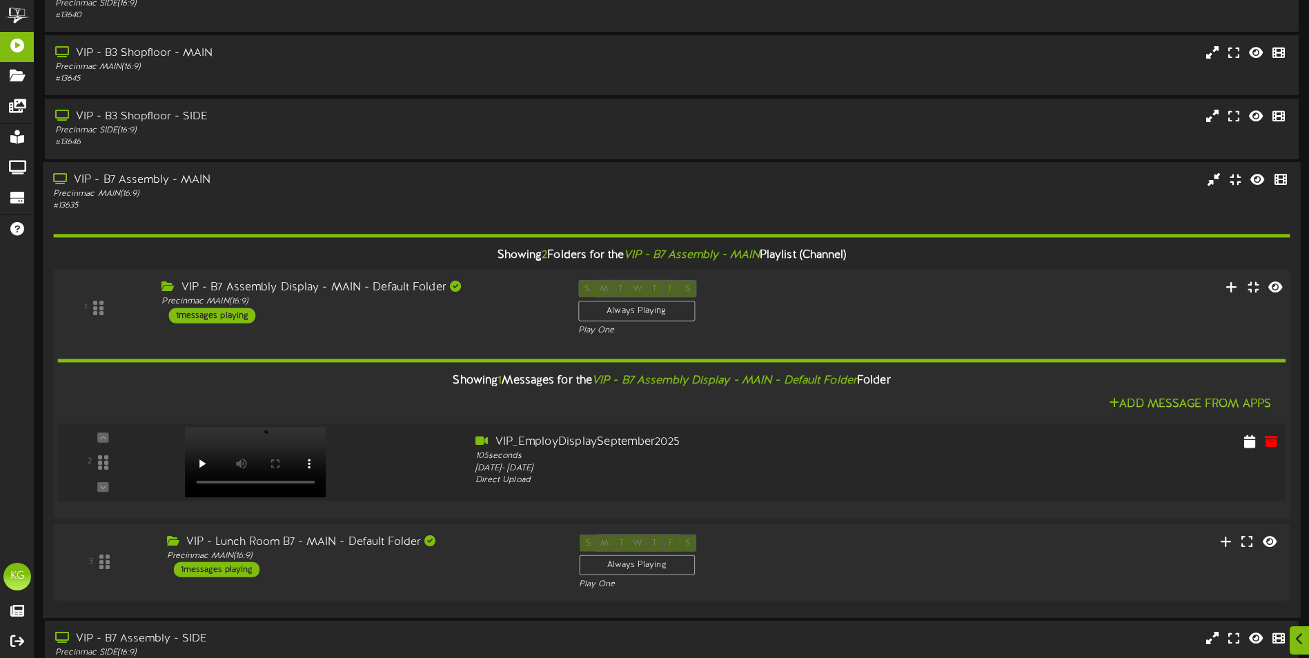
scroll to position [207, 0]
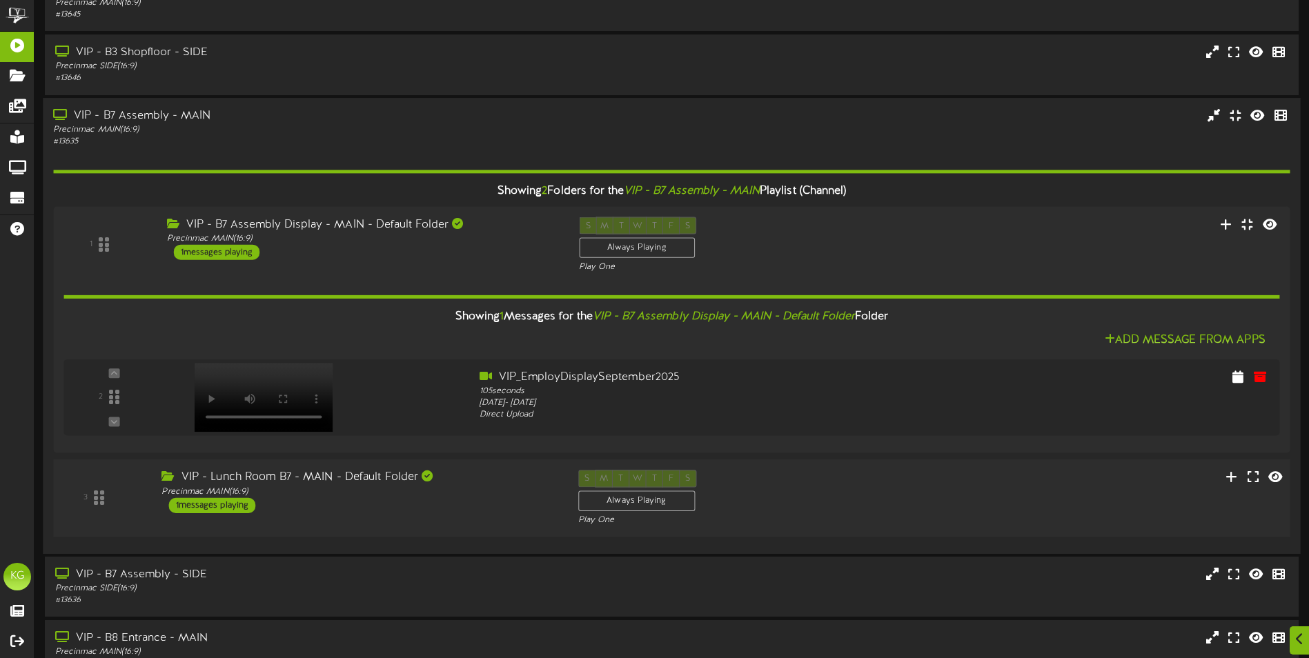
click at [371, 504] on div "VIP - Lunch Room B7 - MAIN - Default Folder Precinmac MAIN ( 16:9 ) 1 messages …" at bounding box center [359, 491] width 416 height 43
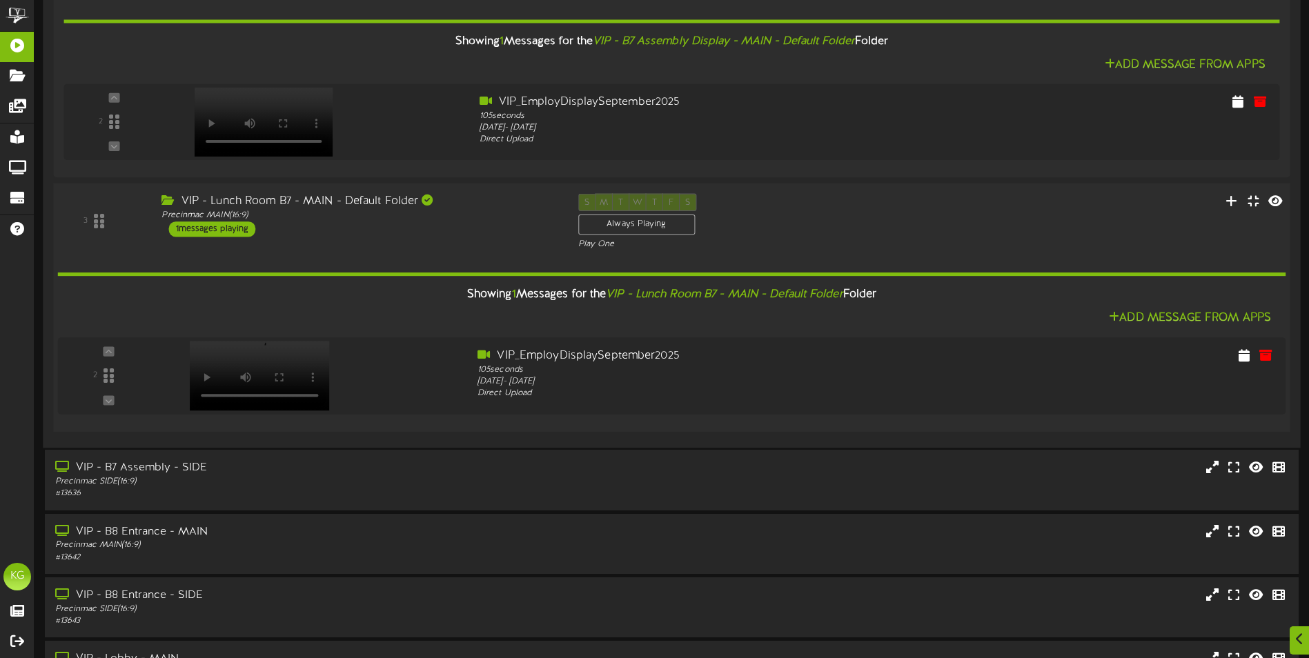
scroll to position [483, 0]
